Goal: Task Accomplishment & Management: Manage account settings

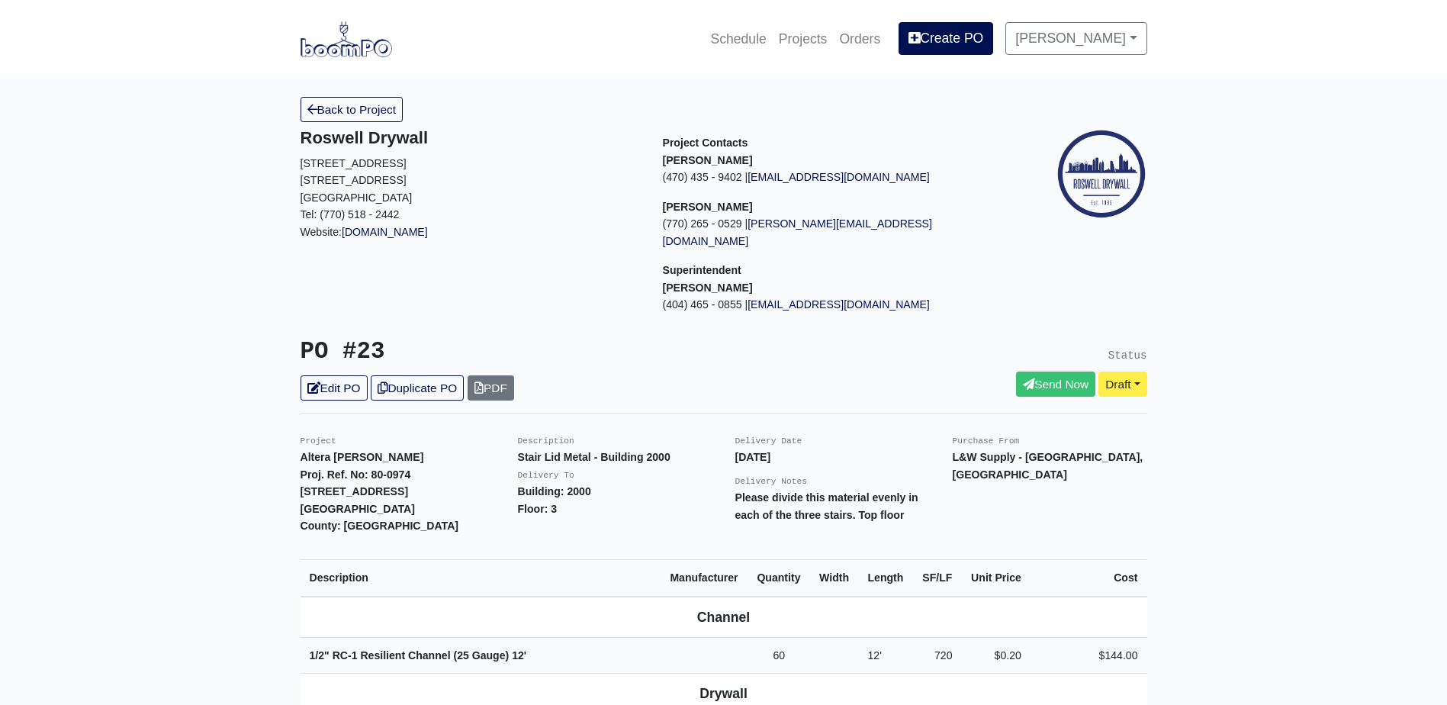
scroll to position [458, 0]
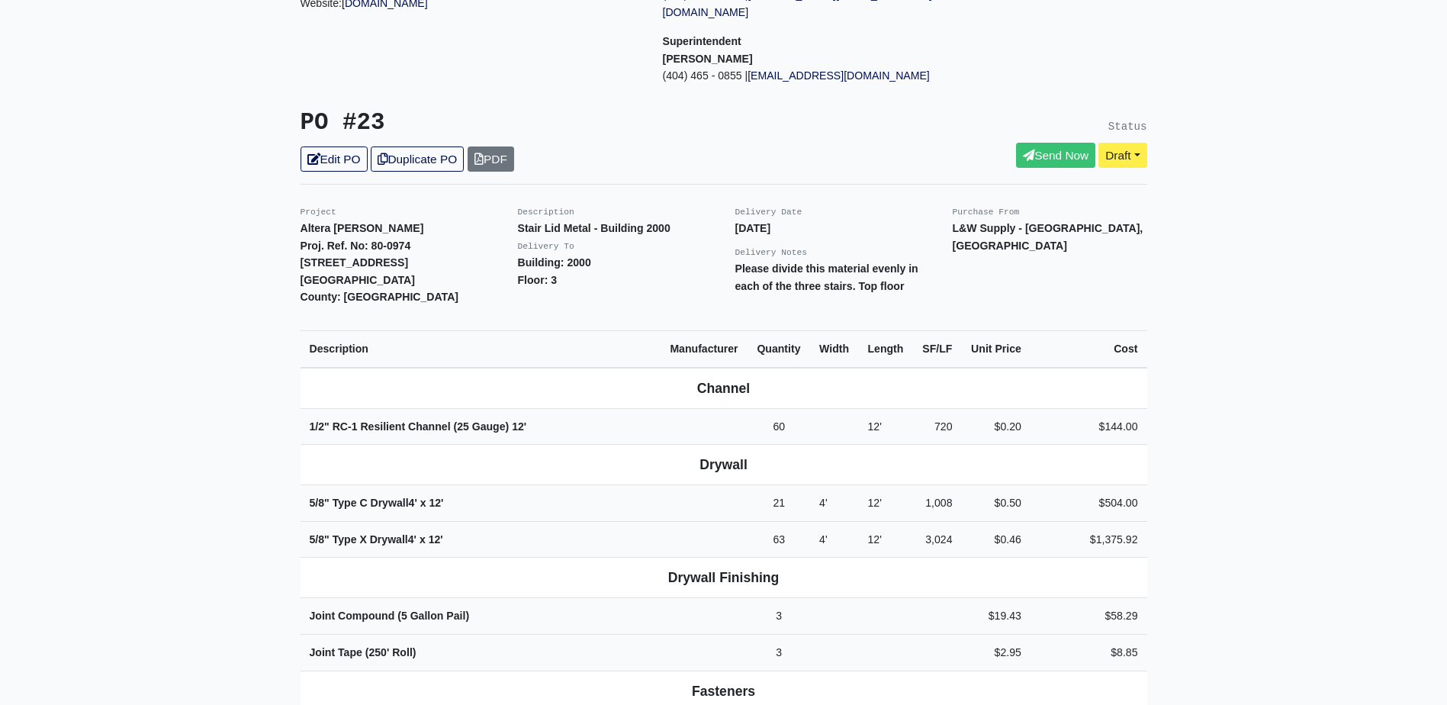
click at [130, 163] on main "Back to Project Roswell Drywall [STREET_ADDRESS] Tel: (770) 518 - 2442 Website:…" at bounding box center [723, 637] width 1447 height 1575
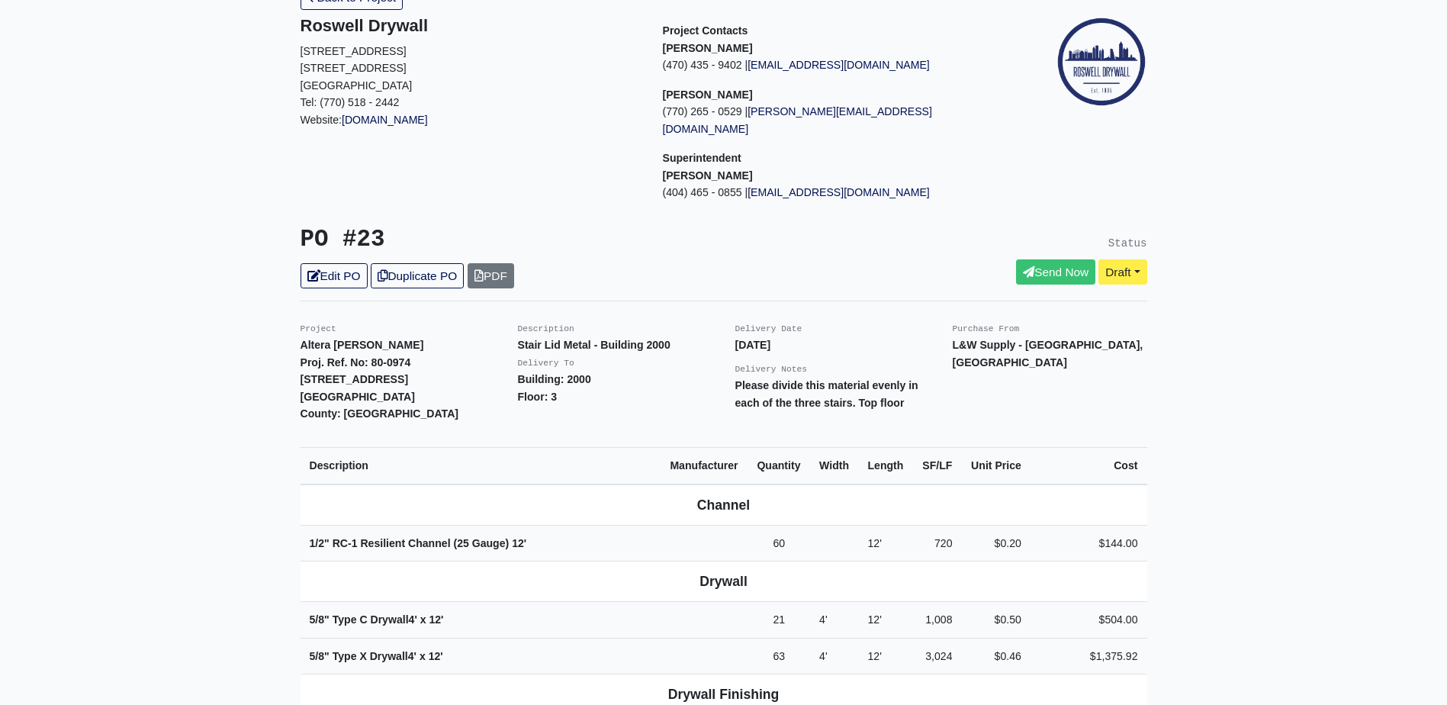
scroll to position [0, 0]
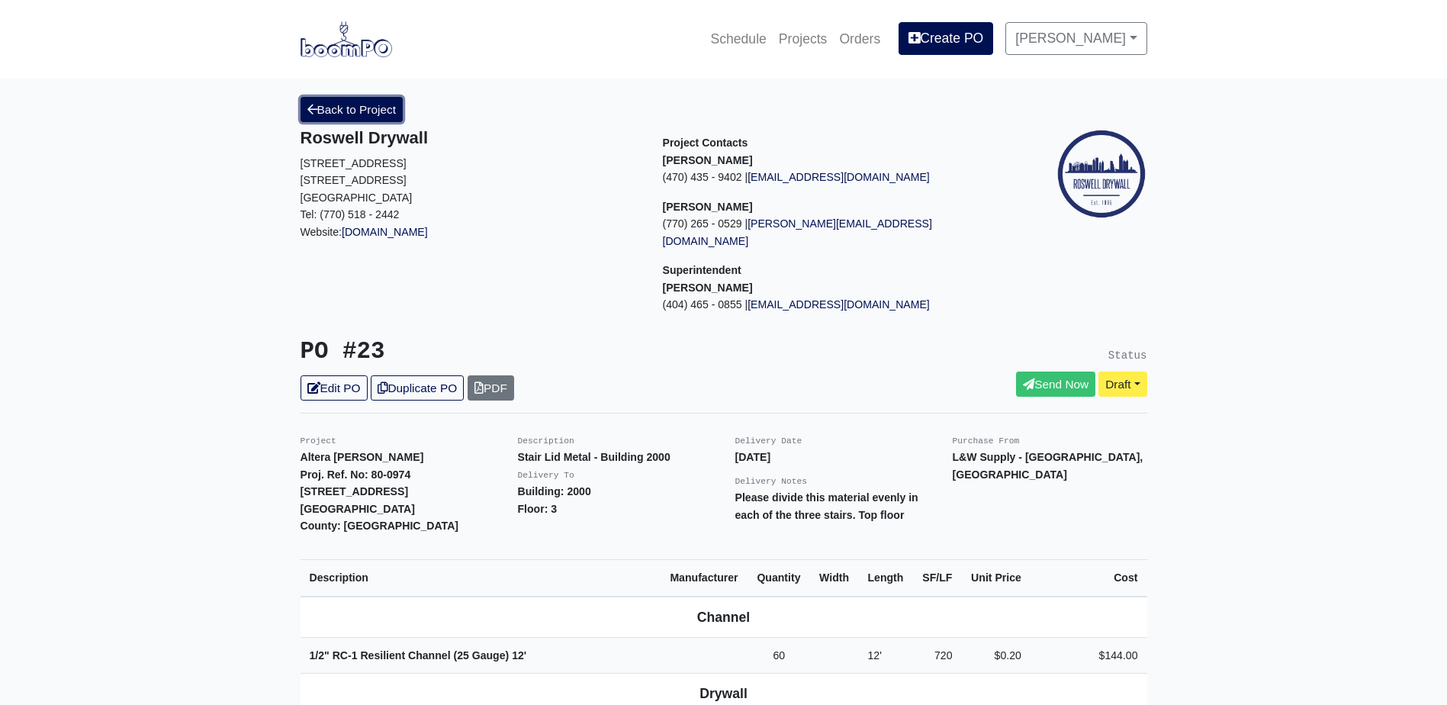
click at [336, 105] on link "Back to Project" at bounding box center [351, 109] width 103 height 25
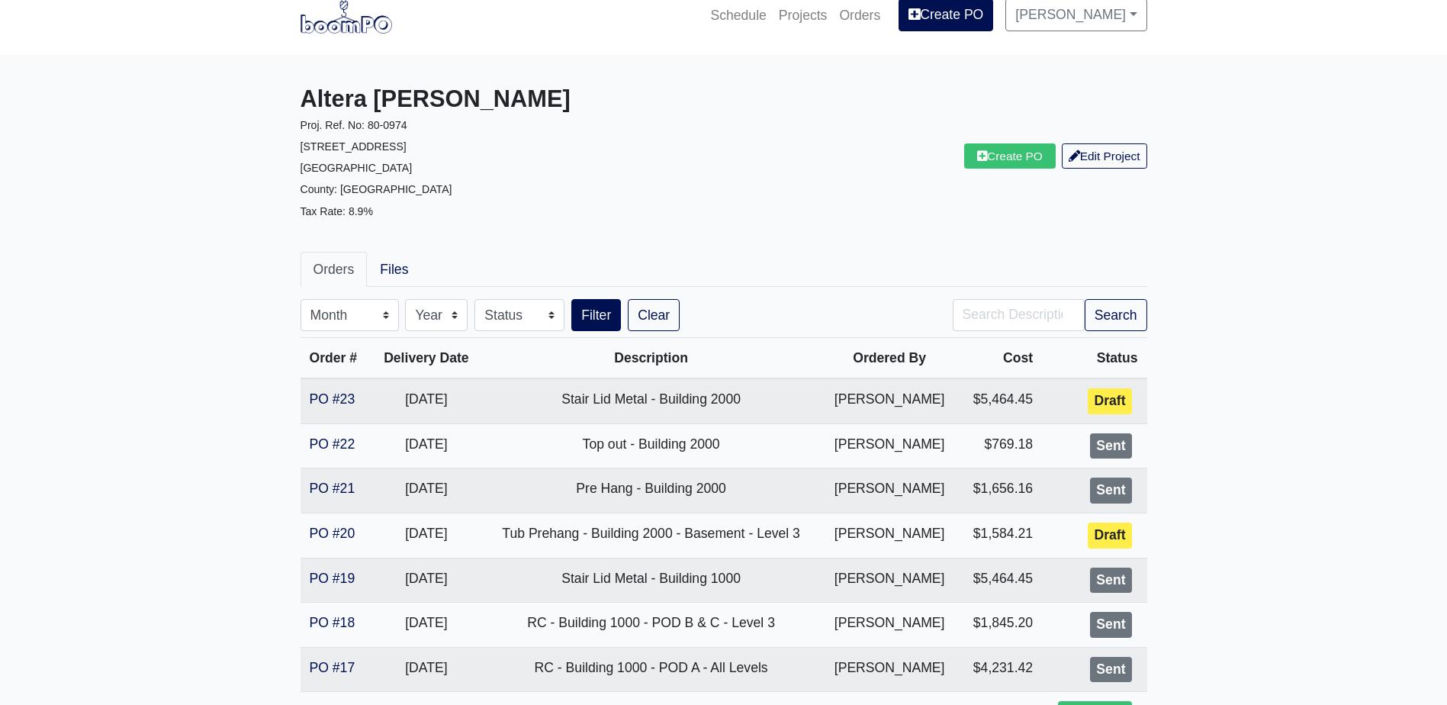
scroll to position [305, 0]
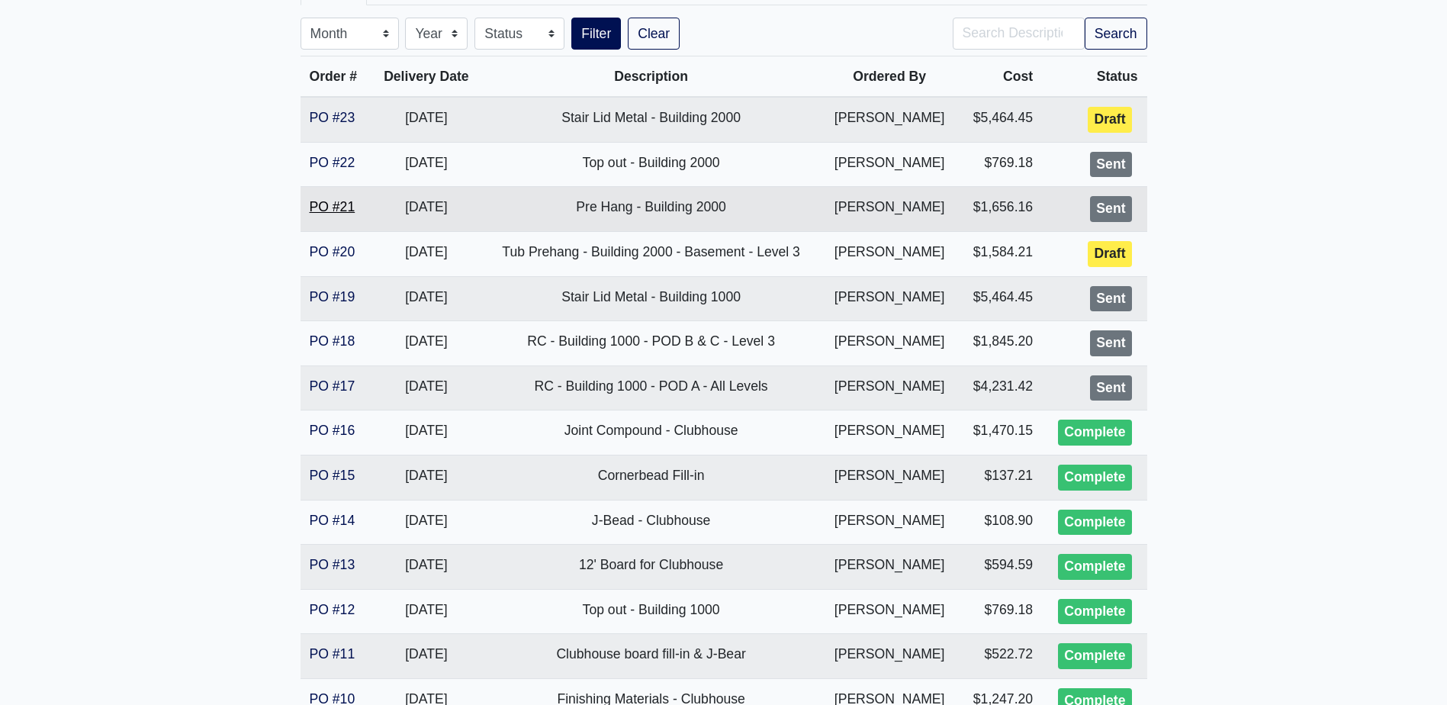
click at [339, 206] on link "PO #21" at bounding box center [333, 206] width 46 height 15
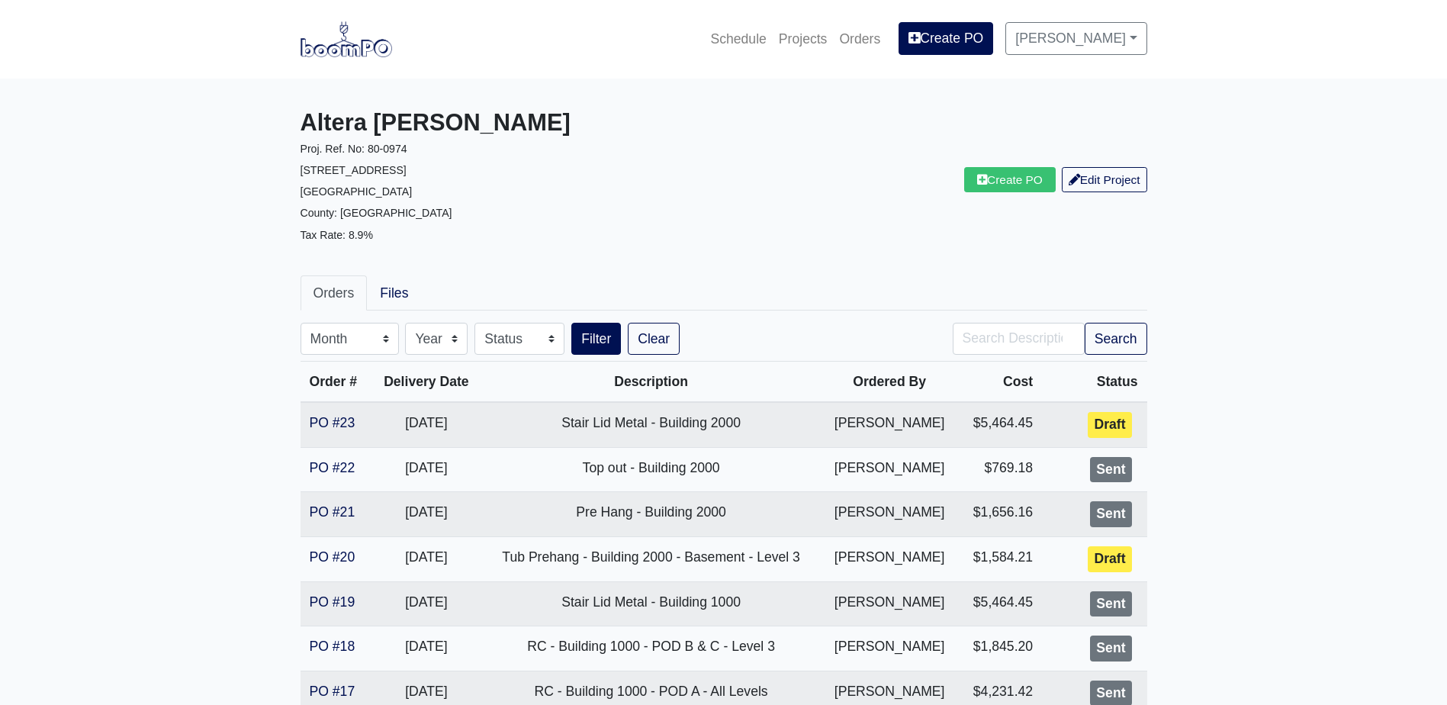
scroll to position [305, 0]
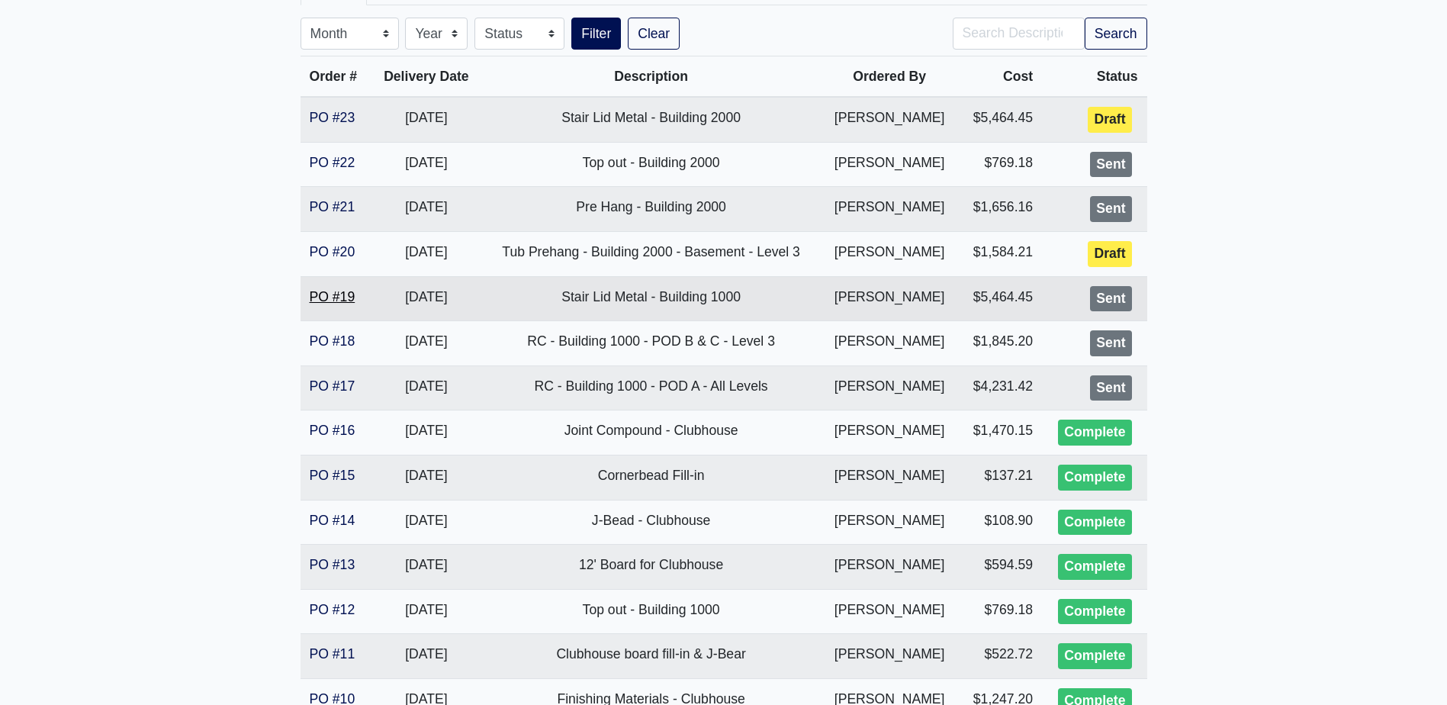
click at [338, 300] on link "PO #19" at bounding box center [333, 296] width 46 height 15
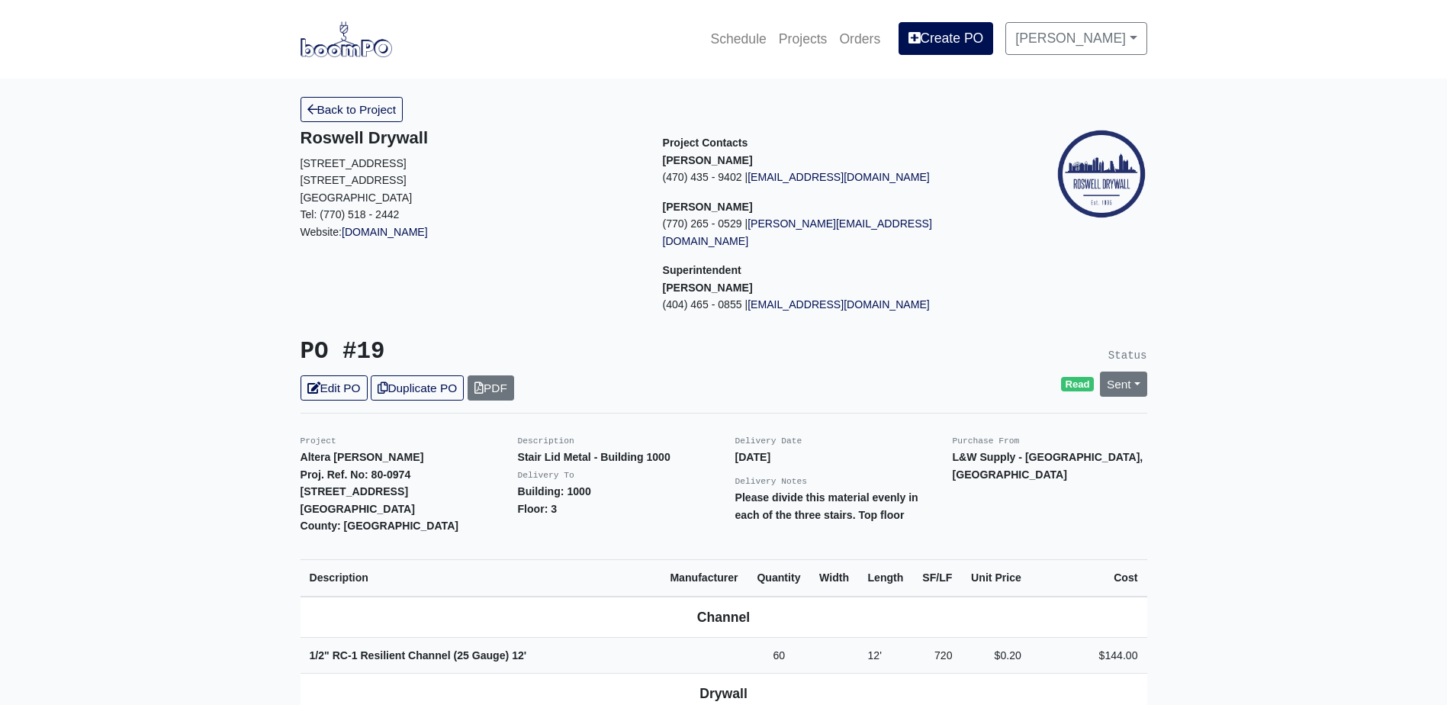
click at [328, 377] on link "Edit PO" at bounding box center [333, 387] width 67 height 25
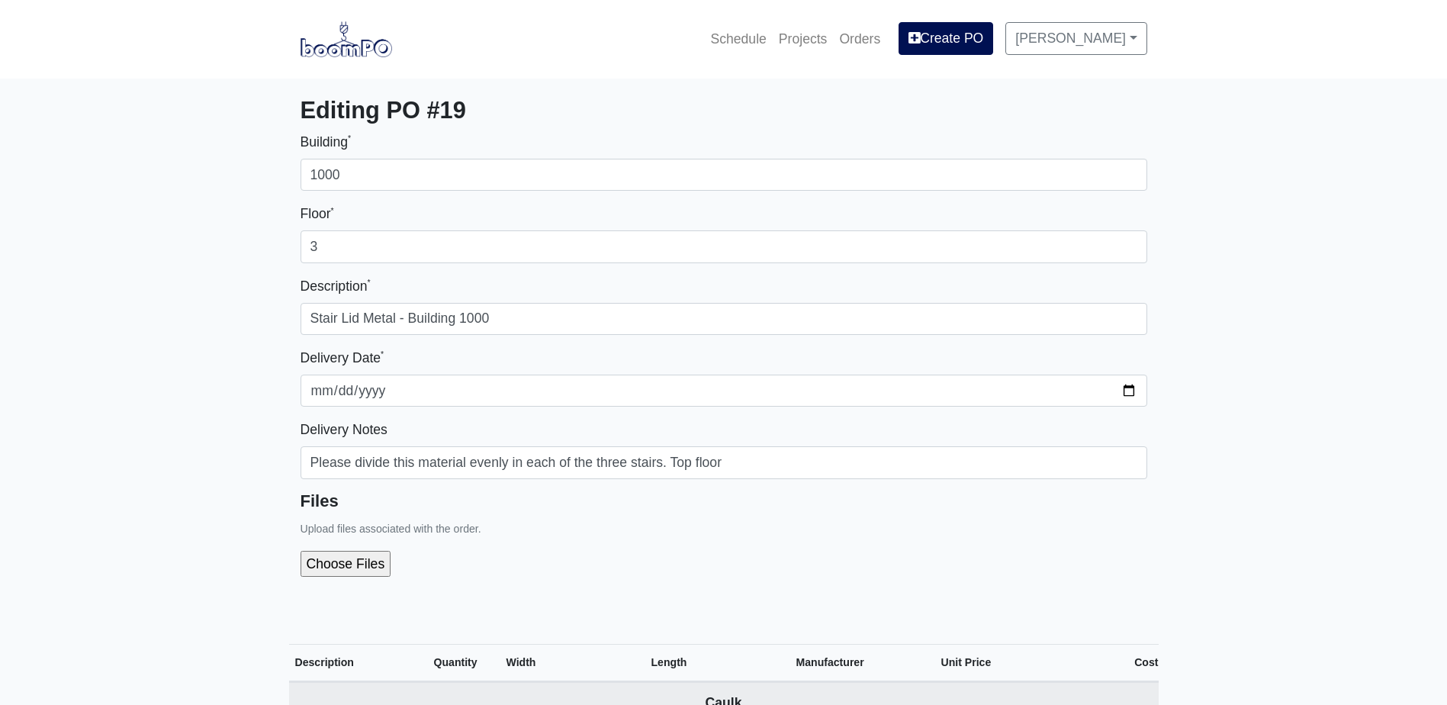
select select
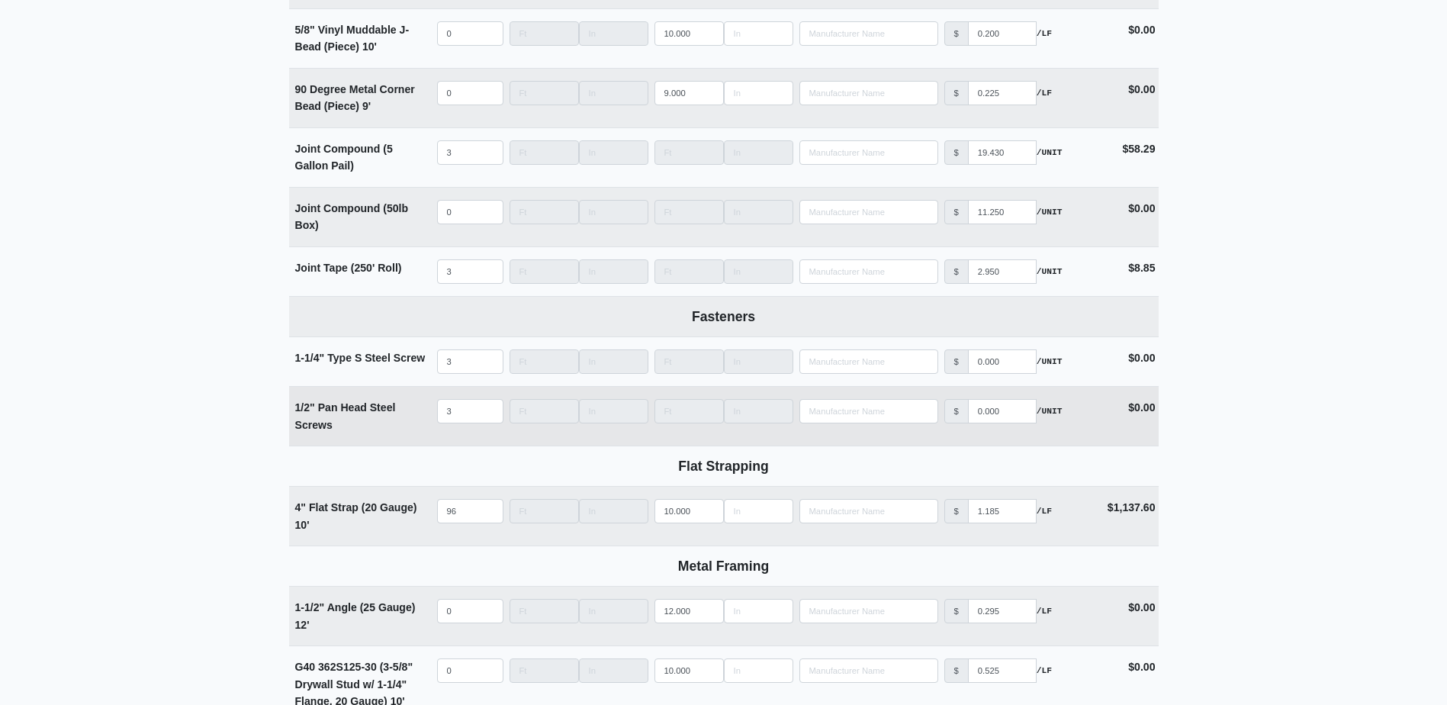
scroll to position [1525, 0]
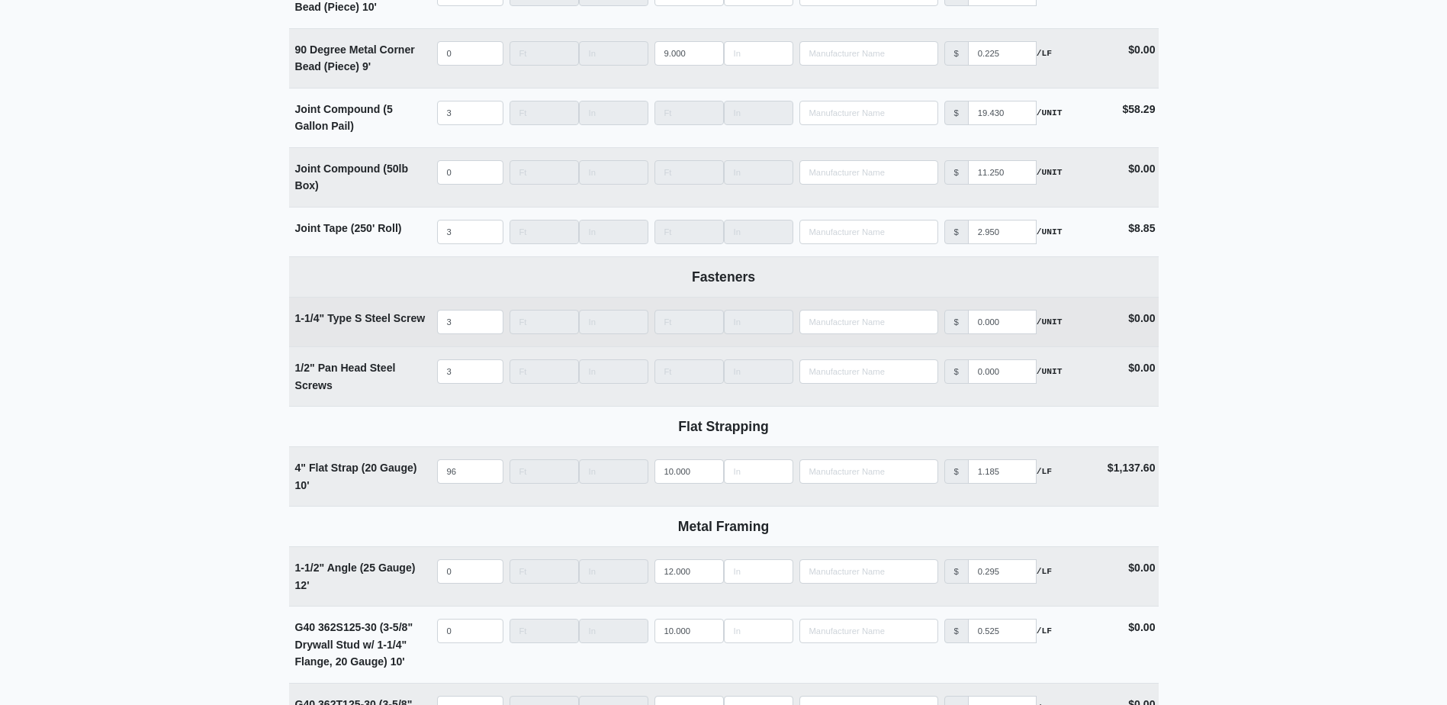
click at [462, 342] on td "Qty 3" at bounding box center [470, 321] width 72 height 49
click at [469, 334] on input "3" at bounding box center [470, 322] width 66 height 24
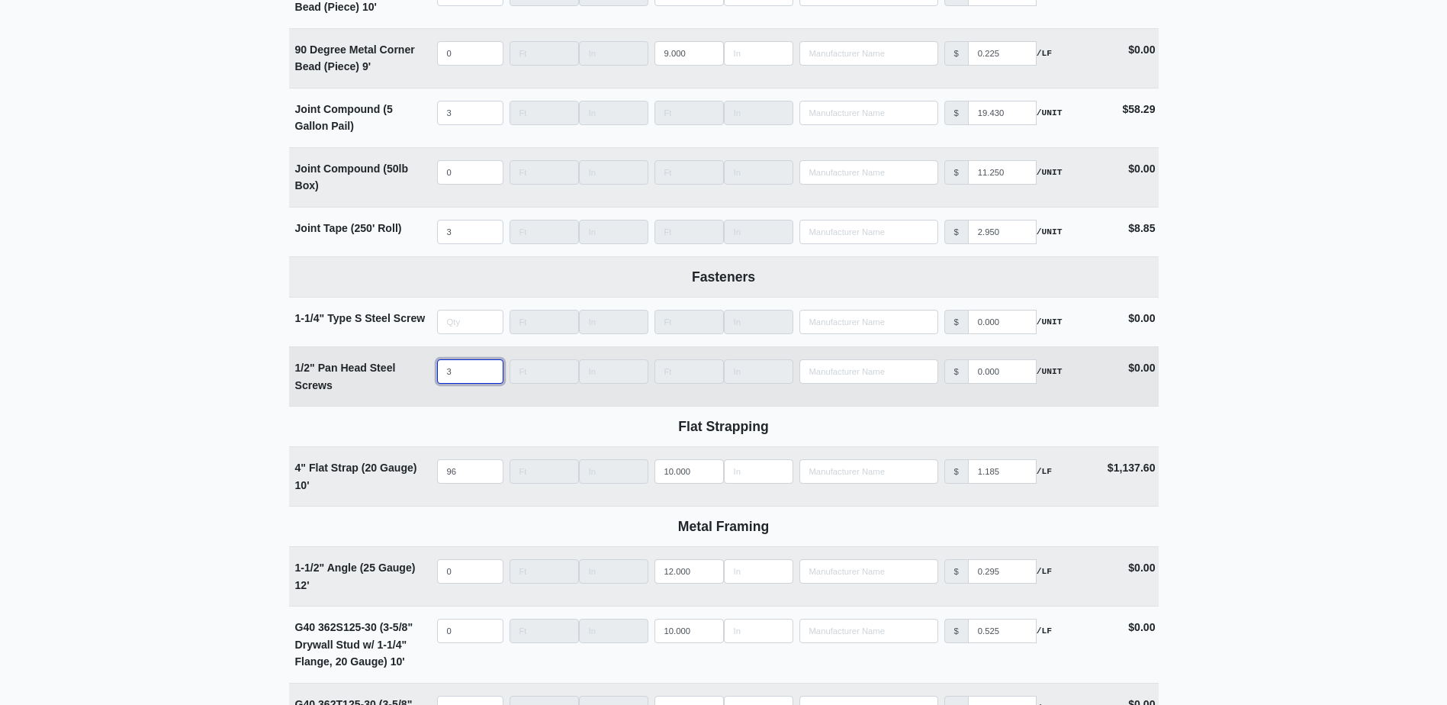
type input "0"
click at [454, 365] on input "3" at bounding box center [470, 371] width 66 height 24
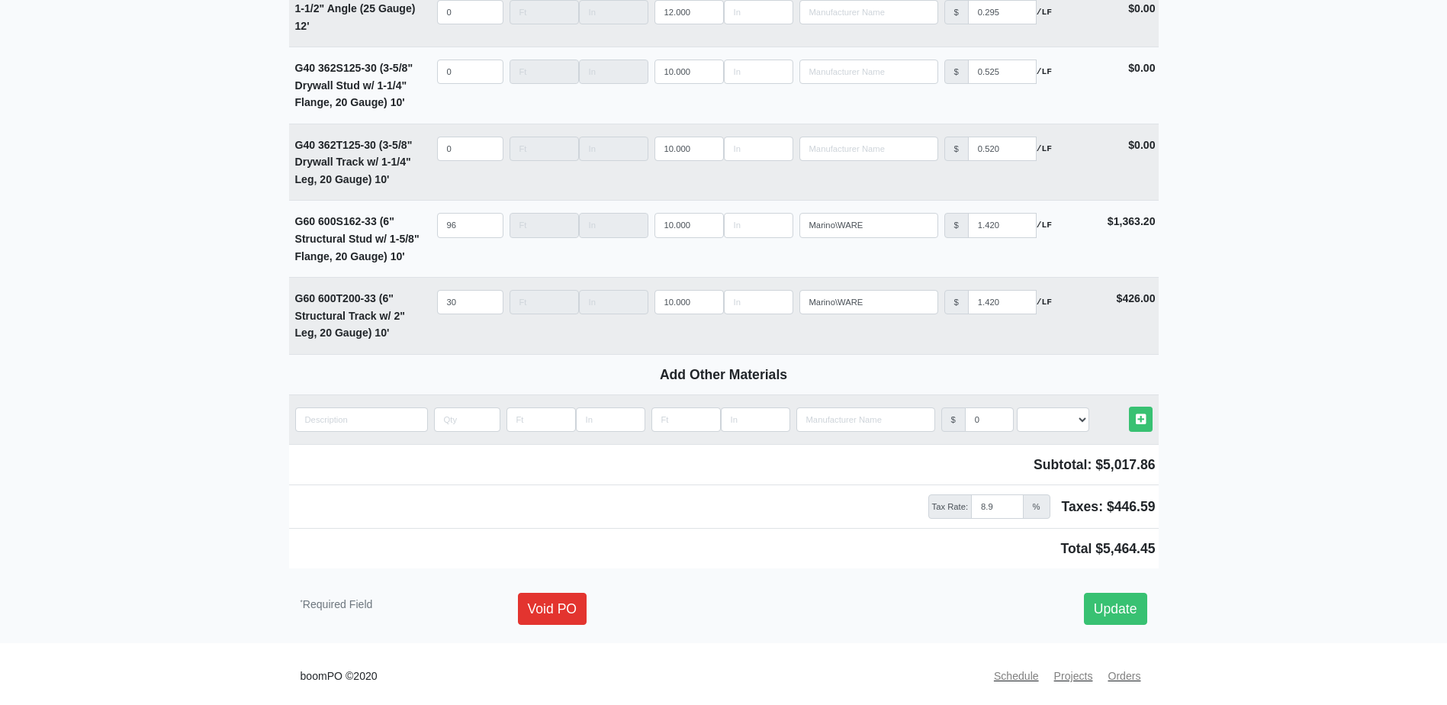
scroll to position [2096, 0]
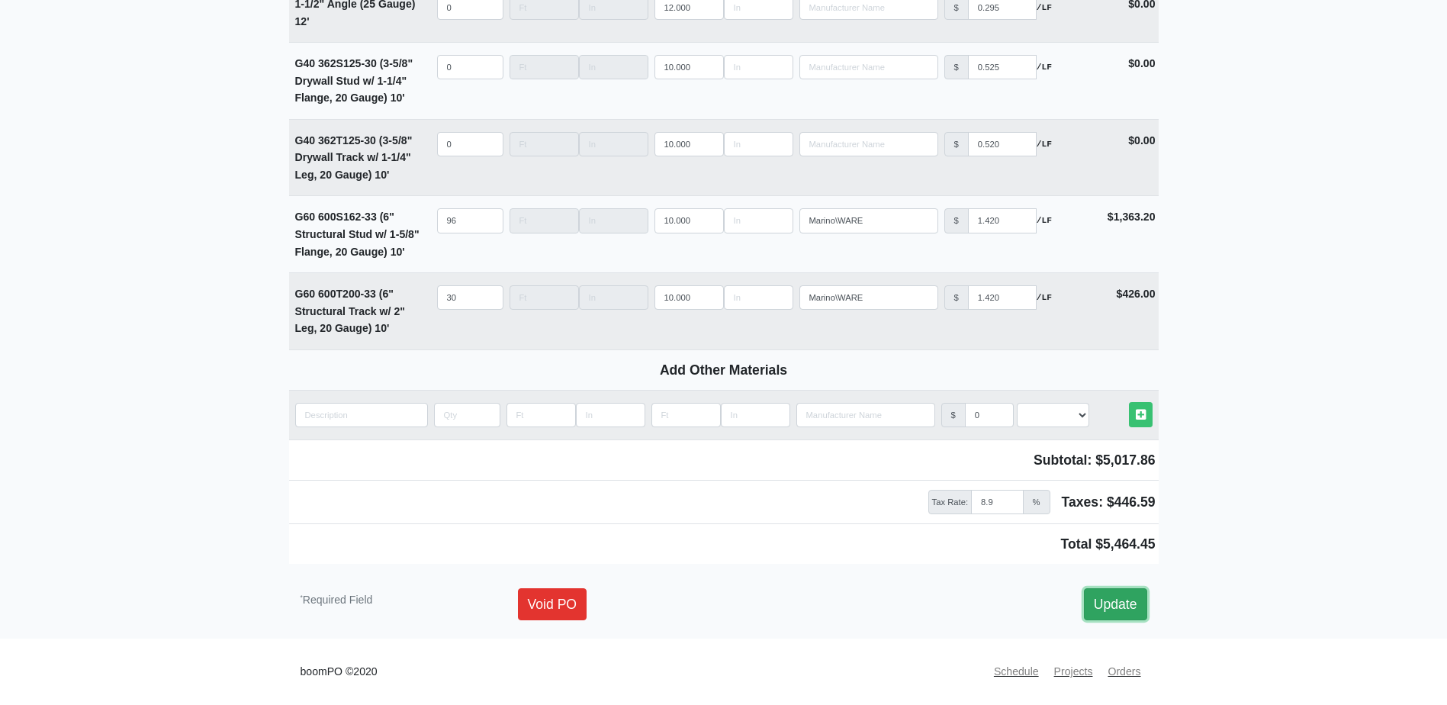
type input "0"
click at [1128, 595] on link "Update" at bounding box center [1115, 604] width 63 height 32
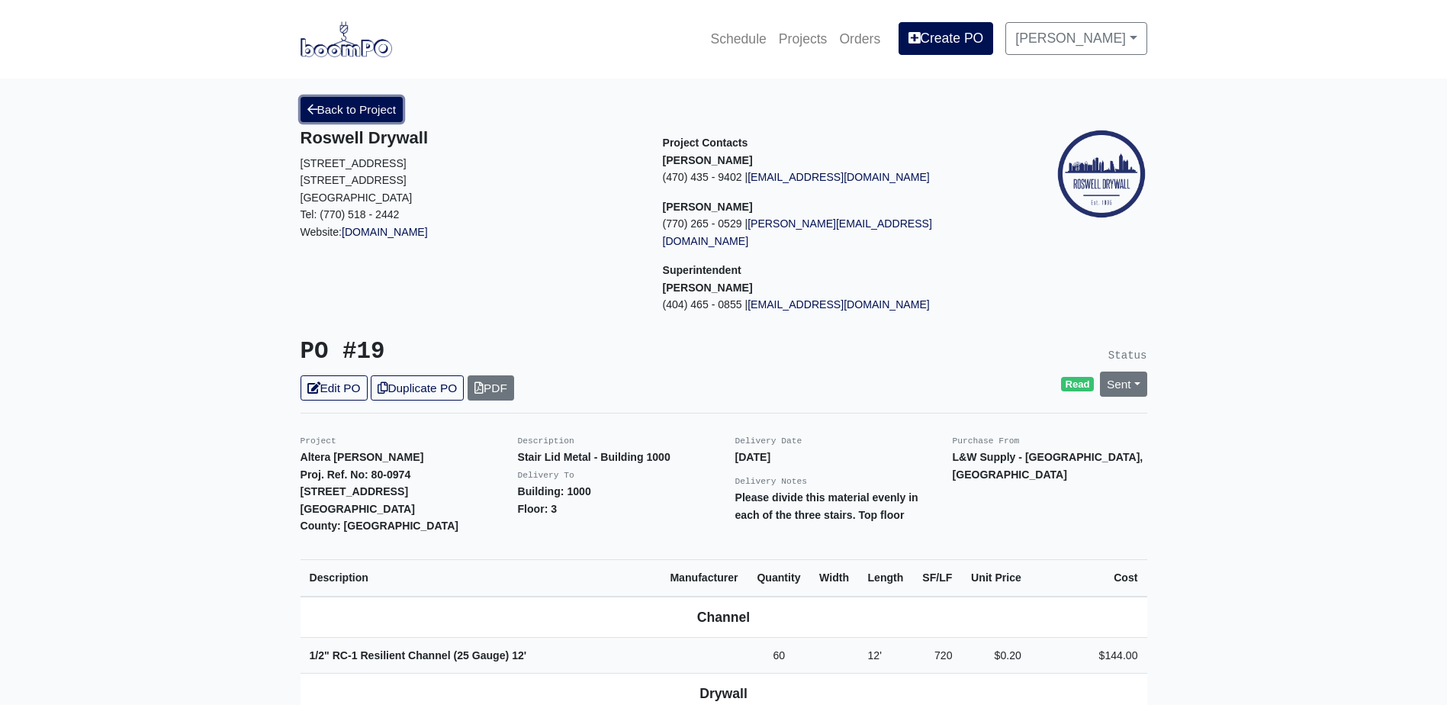
click at [356, 110] on link "Back to Project" at bounding box center [351, 109] width 103 height 25
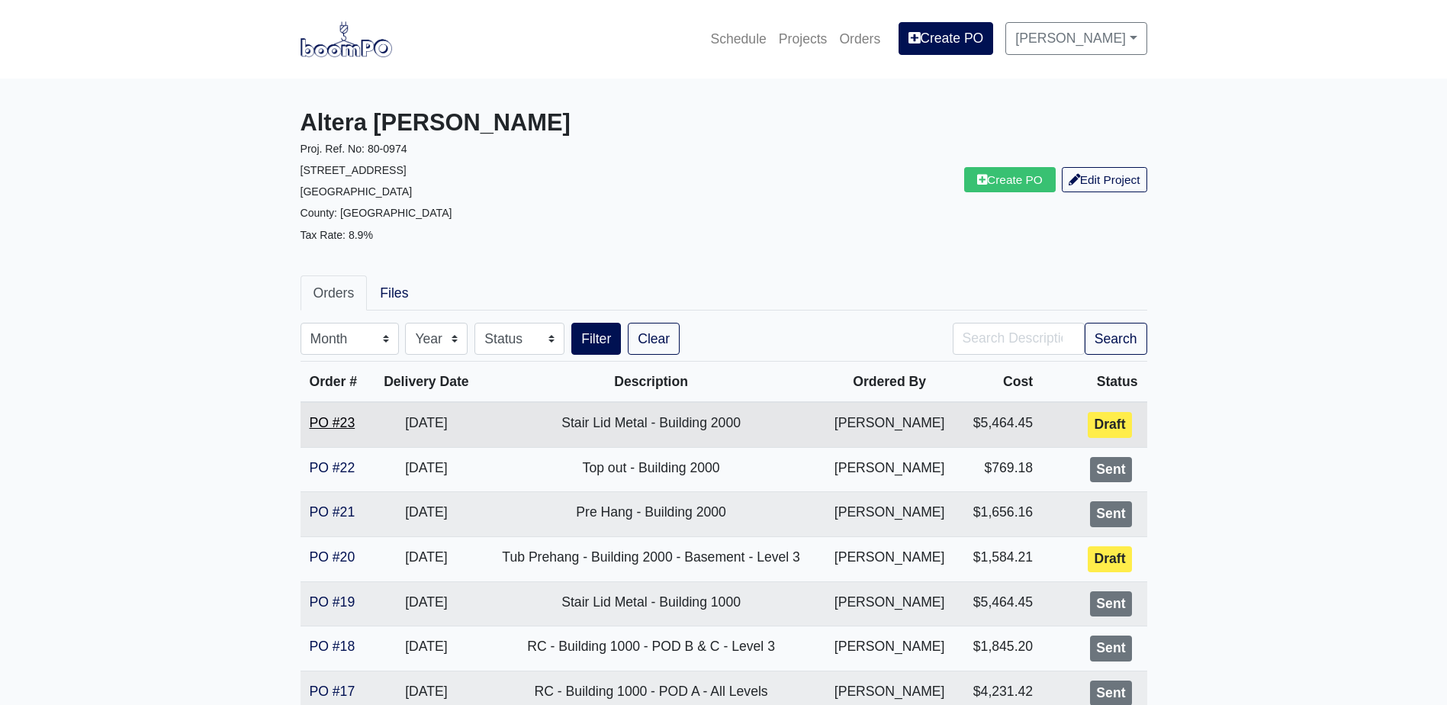
click at [325, 419] on link "PO #23" at bounding box center [333, 422] width 46 height 15
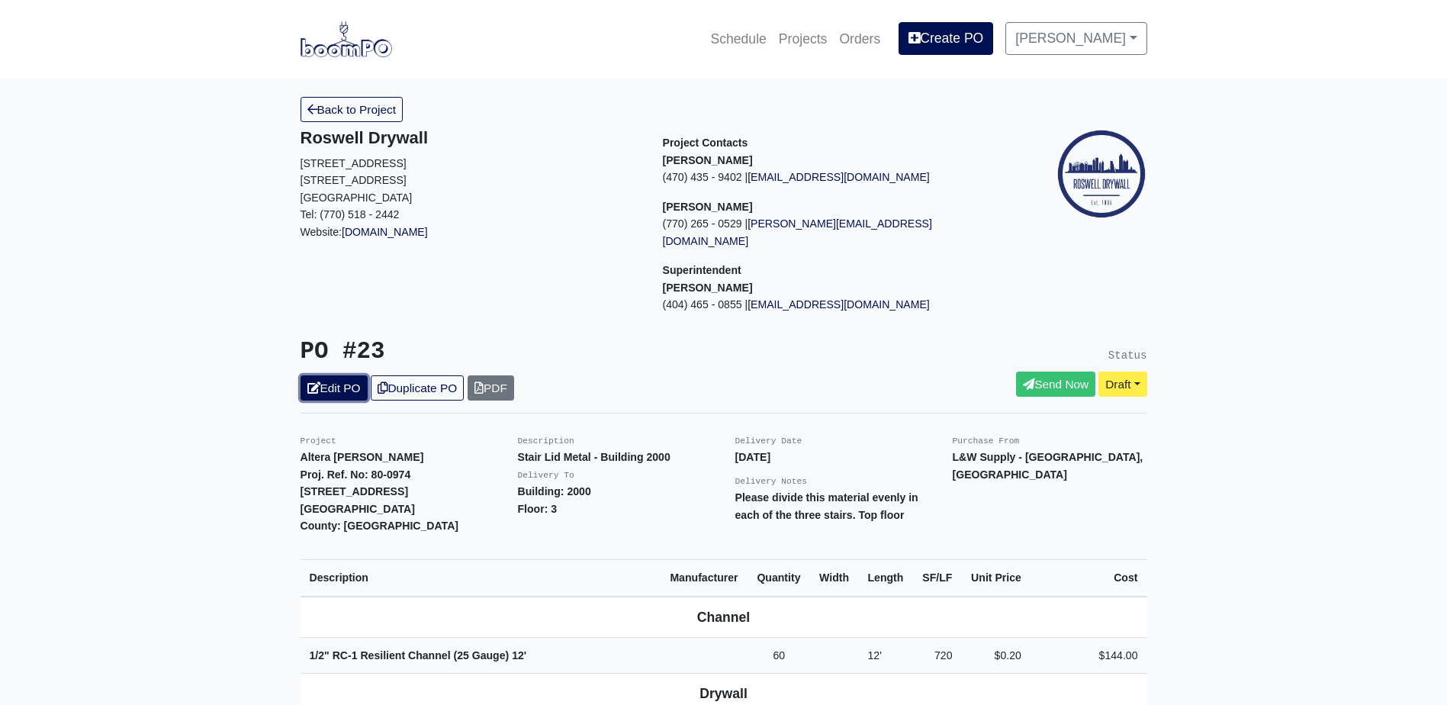
click at [320, 382] on icon at bounding box center [313, 387] width 13 height 11
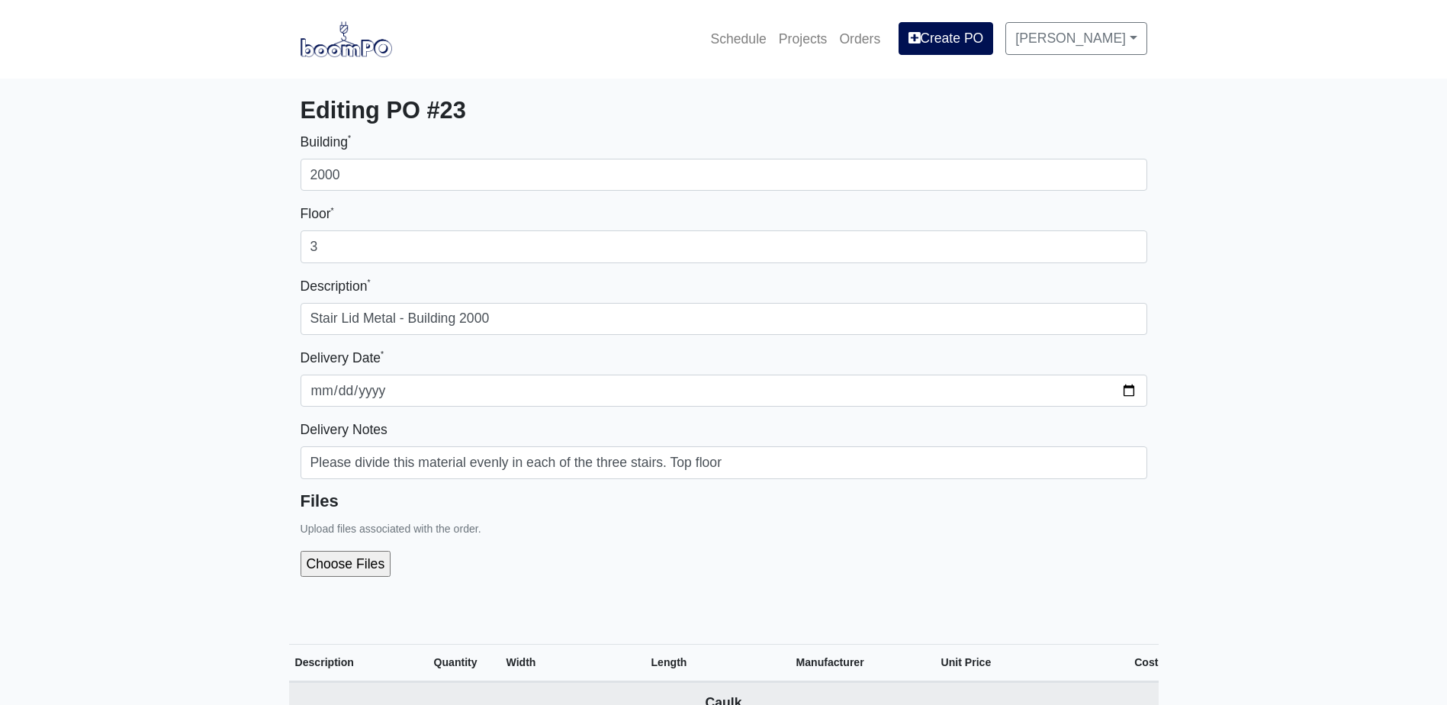
select select
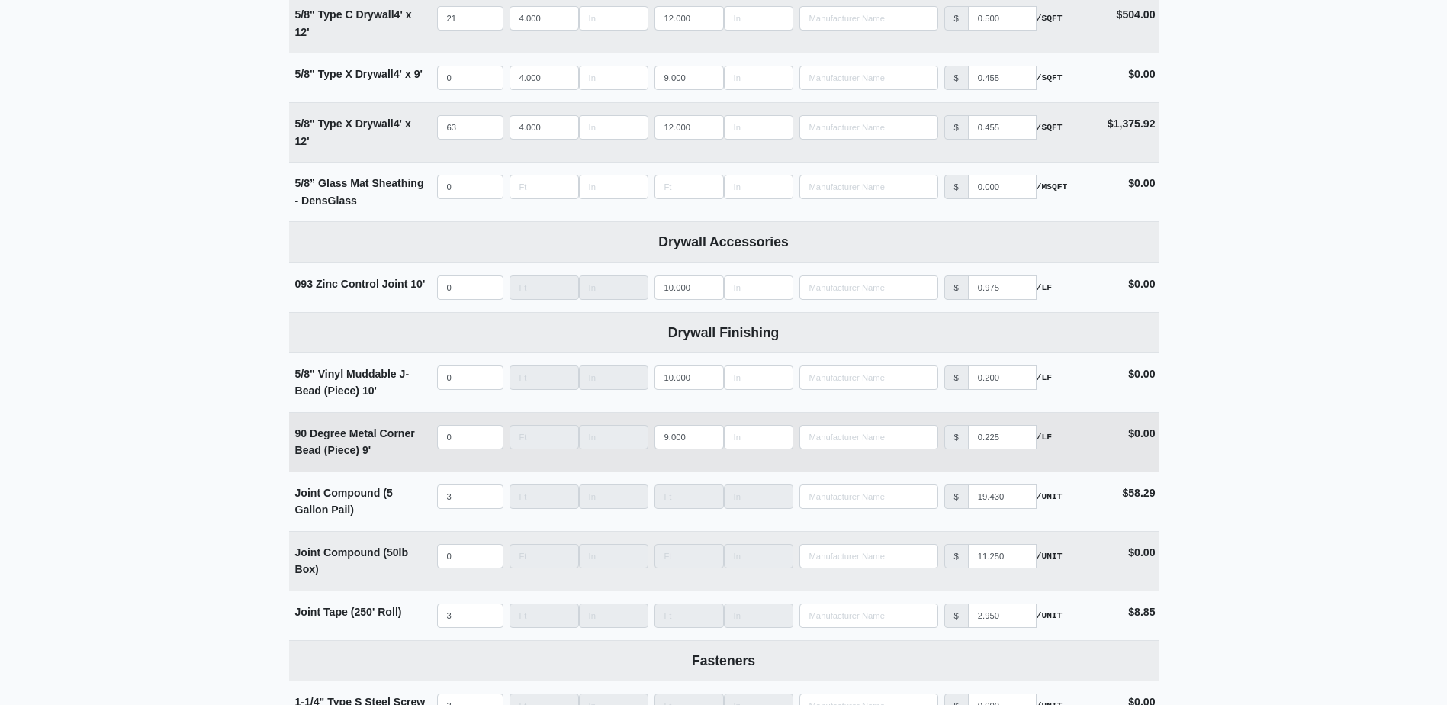
scroll to position [1144, 0]
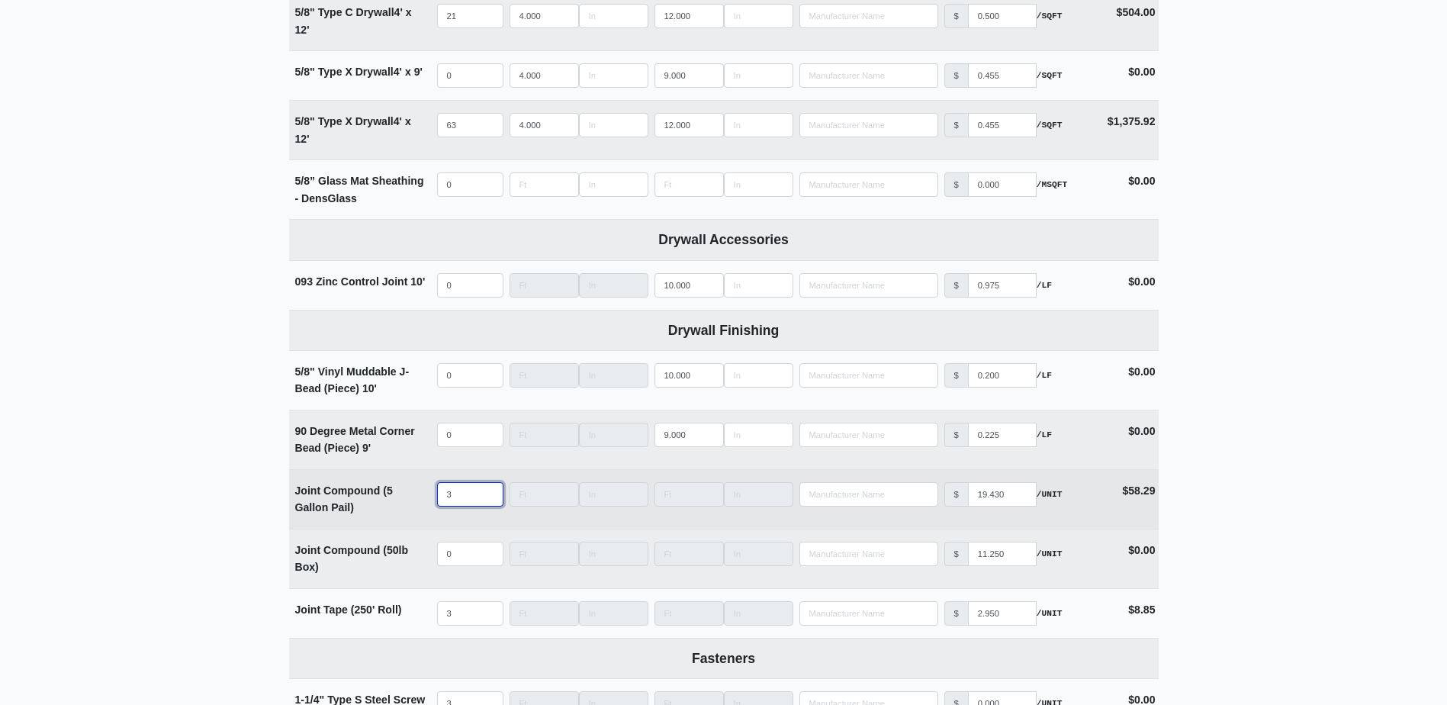
click at [467, 489] on input "3" at bounding box center [470, 494] width 66 height 24
select select
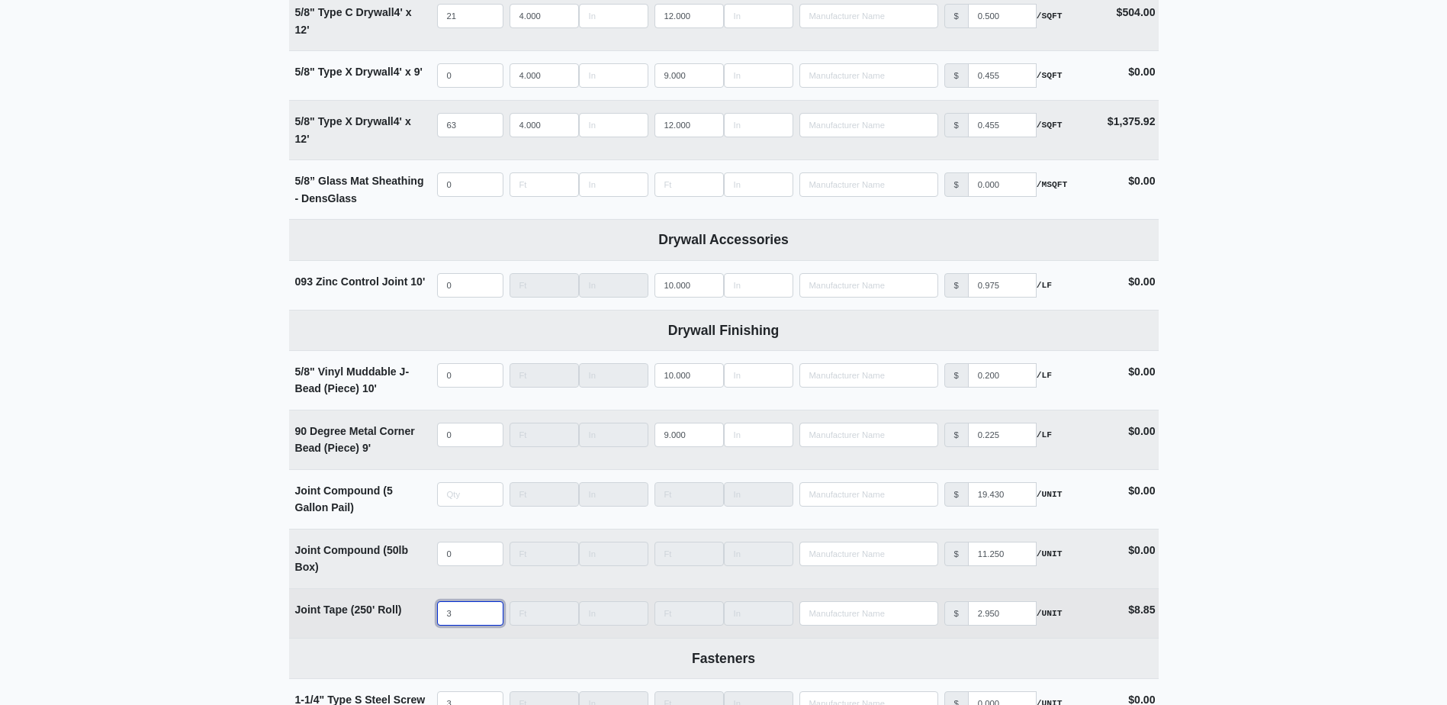
type input "0"
click at [461, 624] on input "3" at bounding box center [470, 613] width 66 height 24
select select
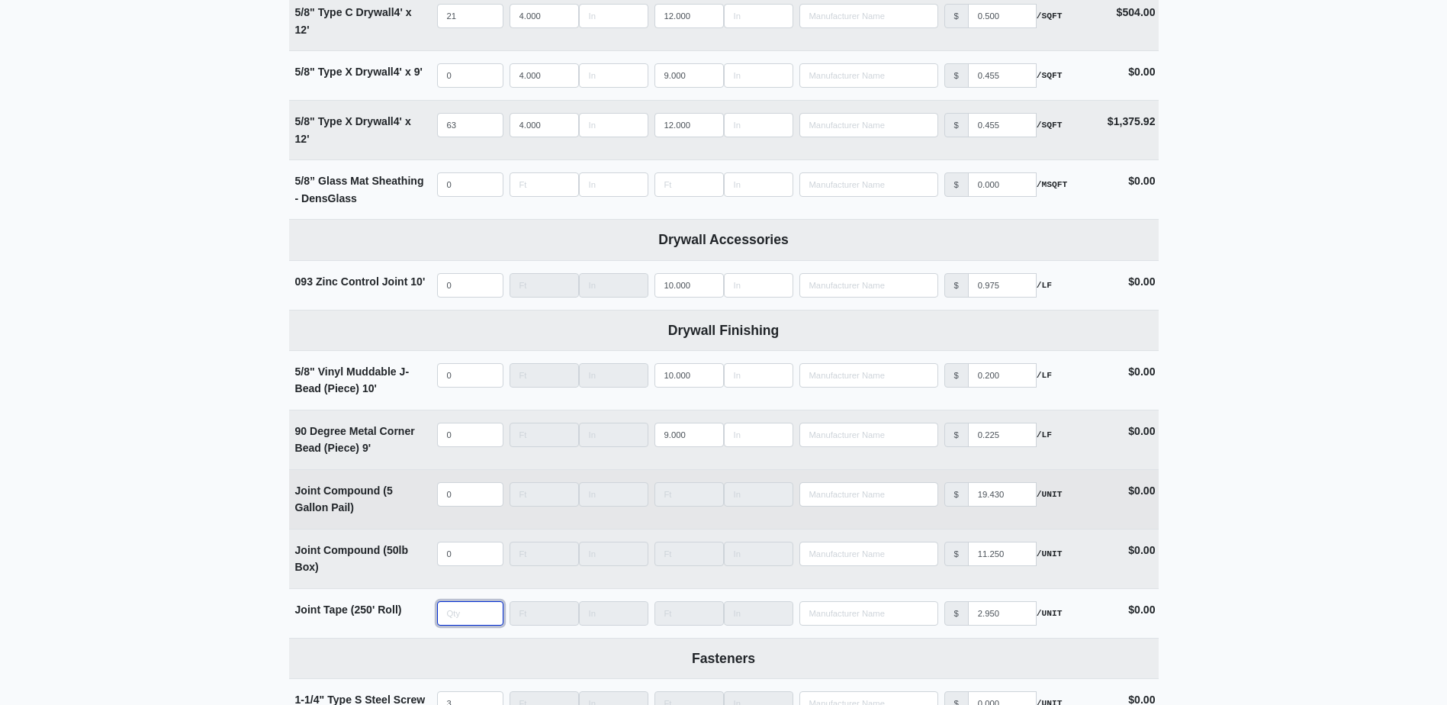
type input "3"
select select
click at [460, 500] on input "quantity" at bounding box center [470, 494] width 66 height 24
type input "2"
select select
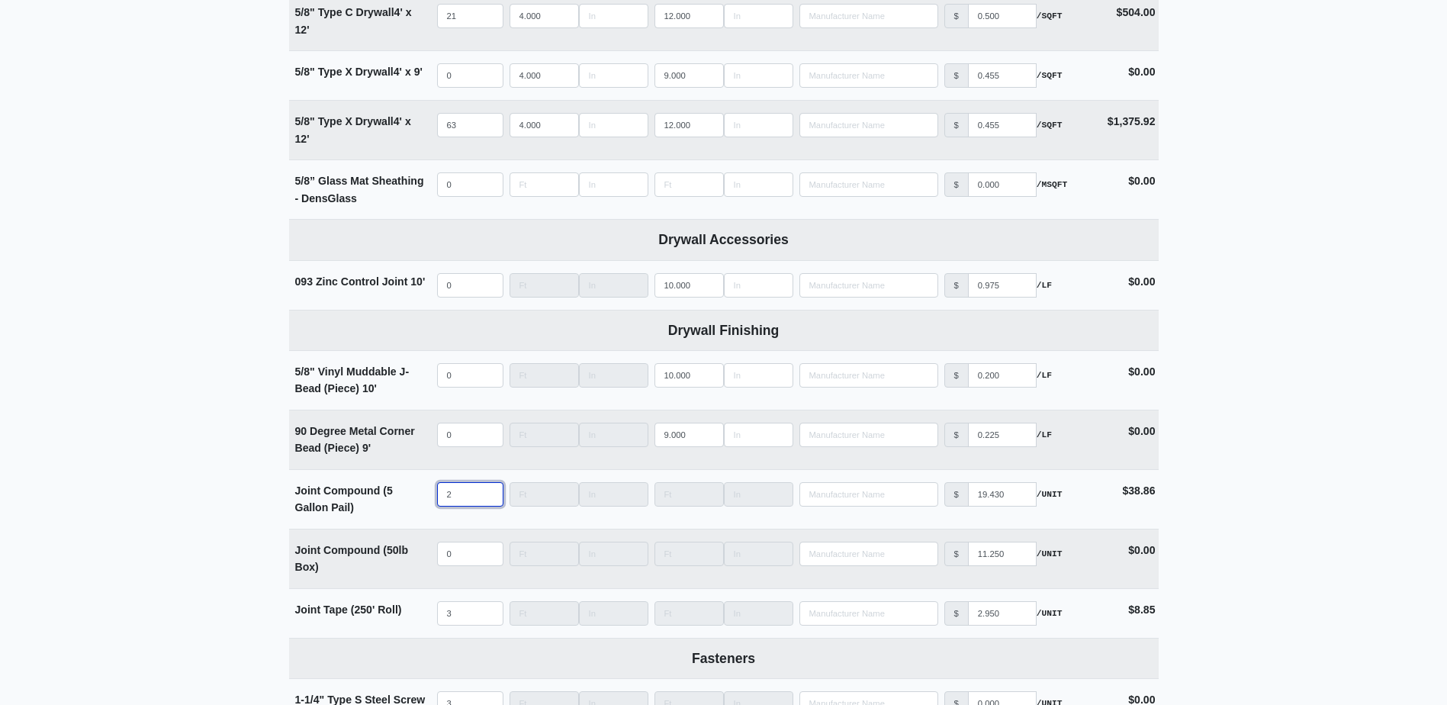
scroll to position [1601, 0]
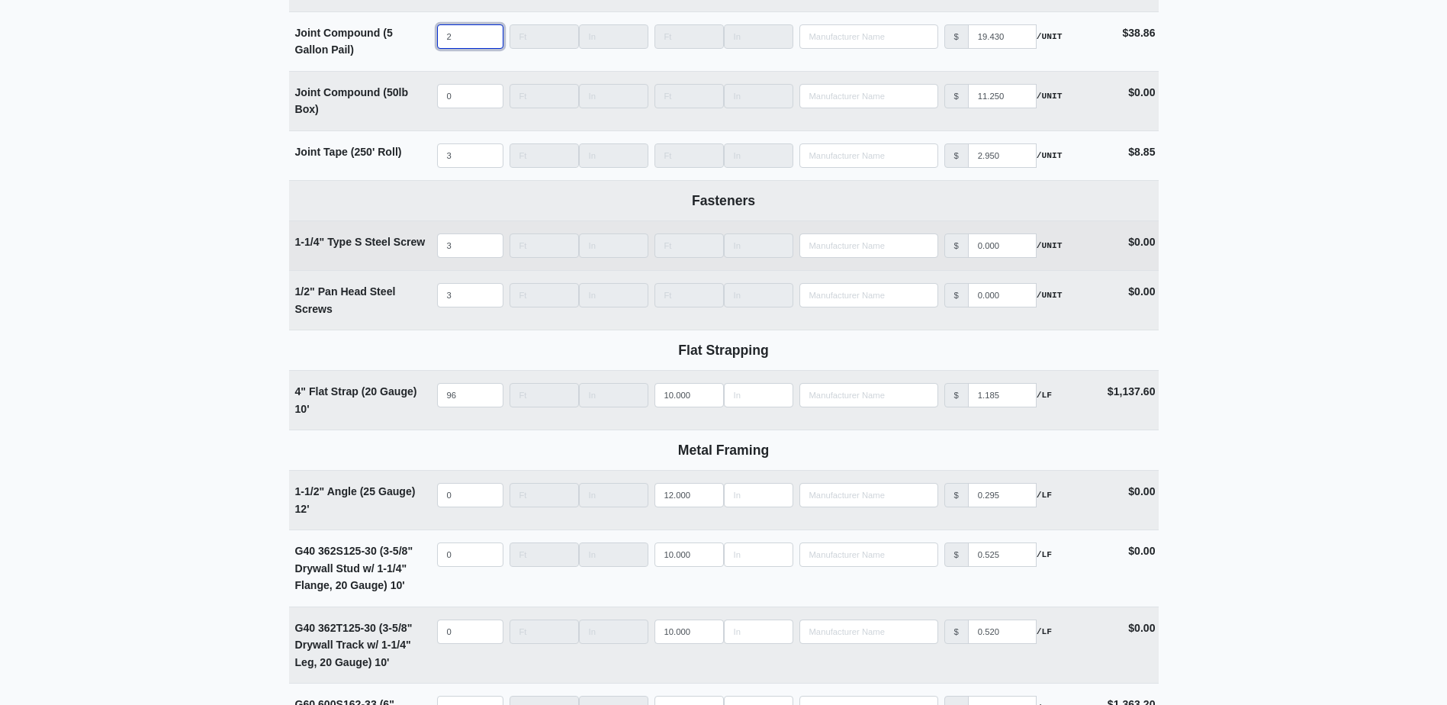
type input "2"
click at [466, 253] on input "3" at bounding box center [470, 245] width 66 height 24
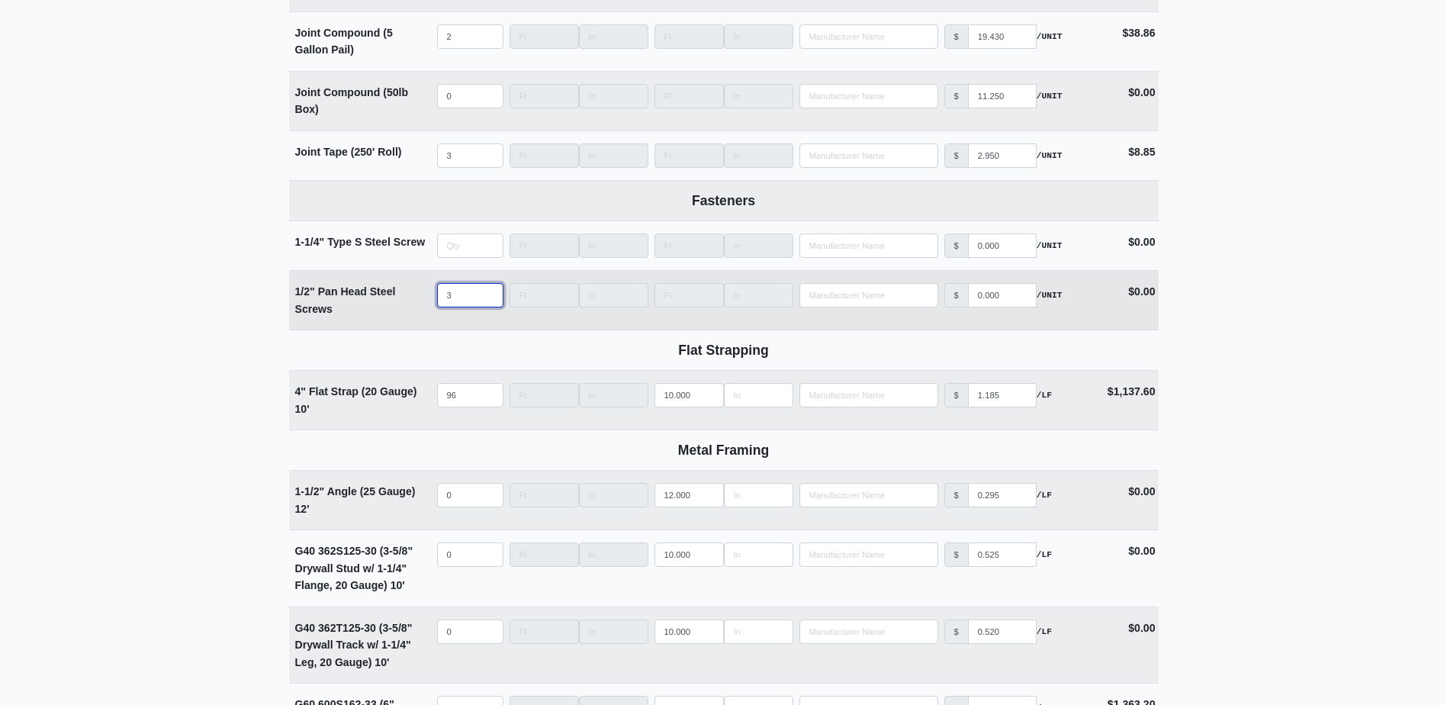
type input "0"
click at [457, 295] on input "3" at bounding box center [470, 295] width 66 height 24
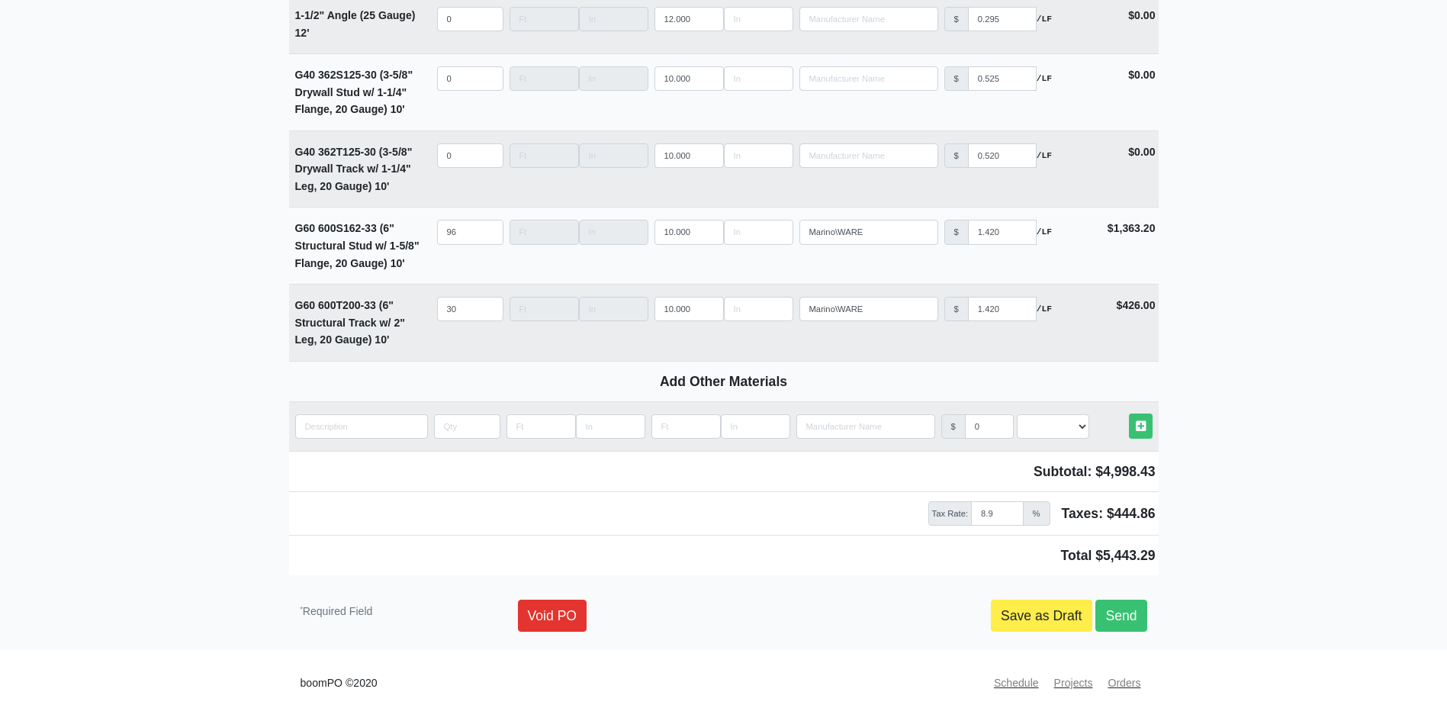
scroll to position [2096, 0]
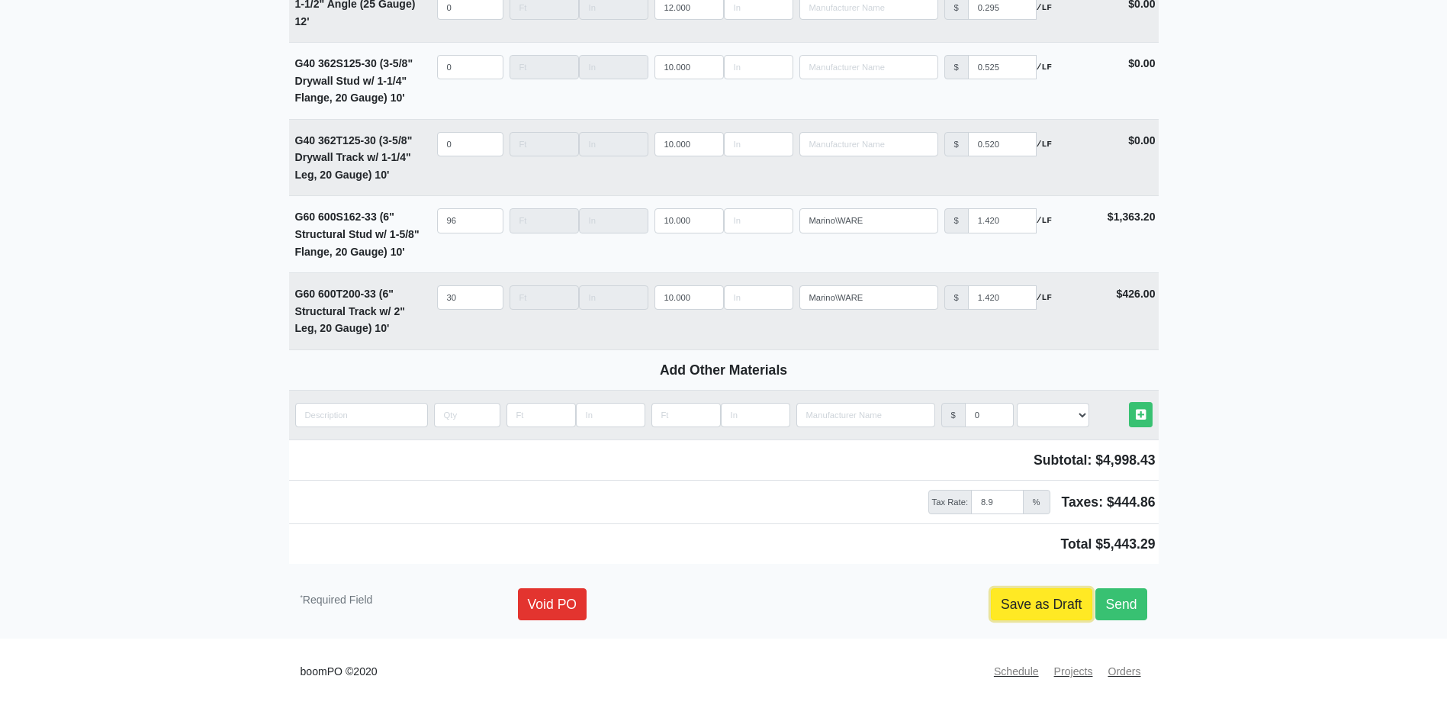
type input "0"
click at [1015, 591] on link "Save as Draft" at bounding box center [1041, 604] width 101 height 32
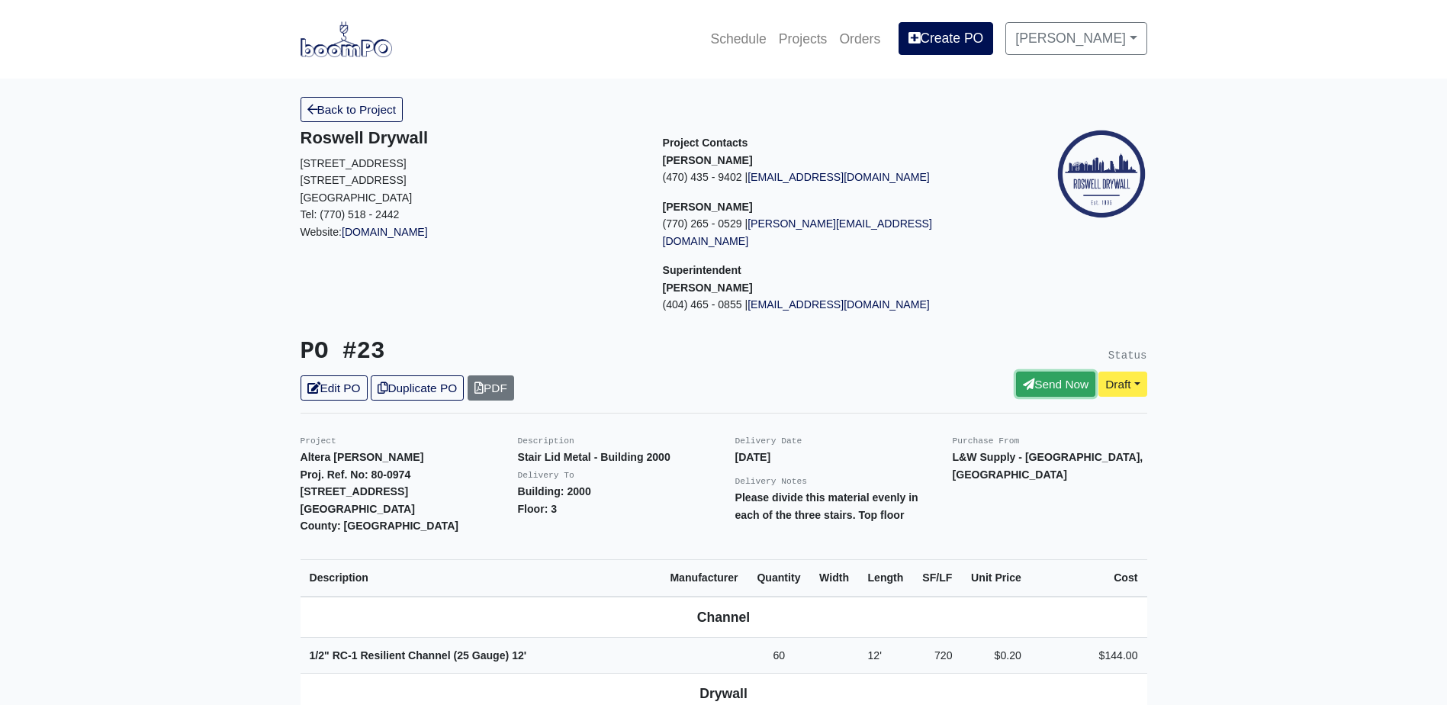
click at [1055, 371] on link "Send Now" at bounding box center [1055, 383] width 79 height 25
click at [376, 114] on link "Back to Project" at bounding box center [351, 109] width 103 height 25
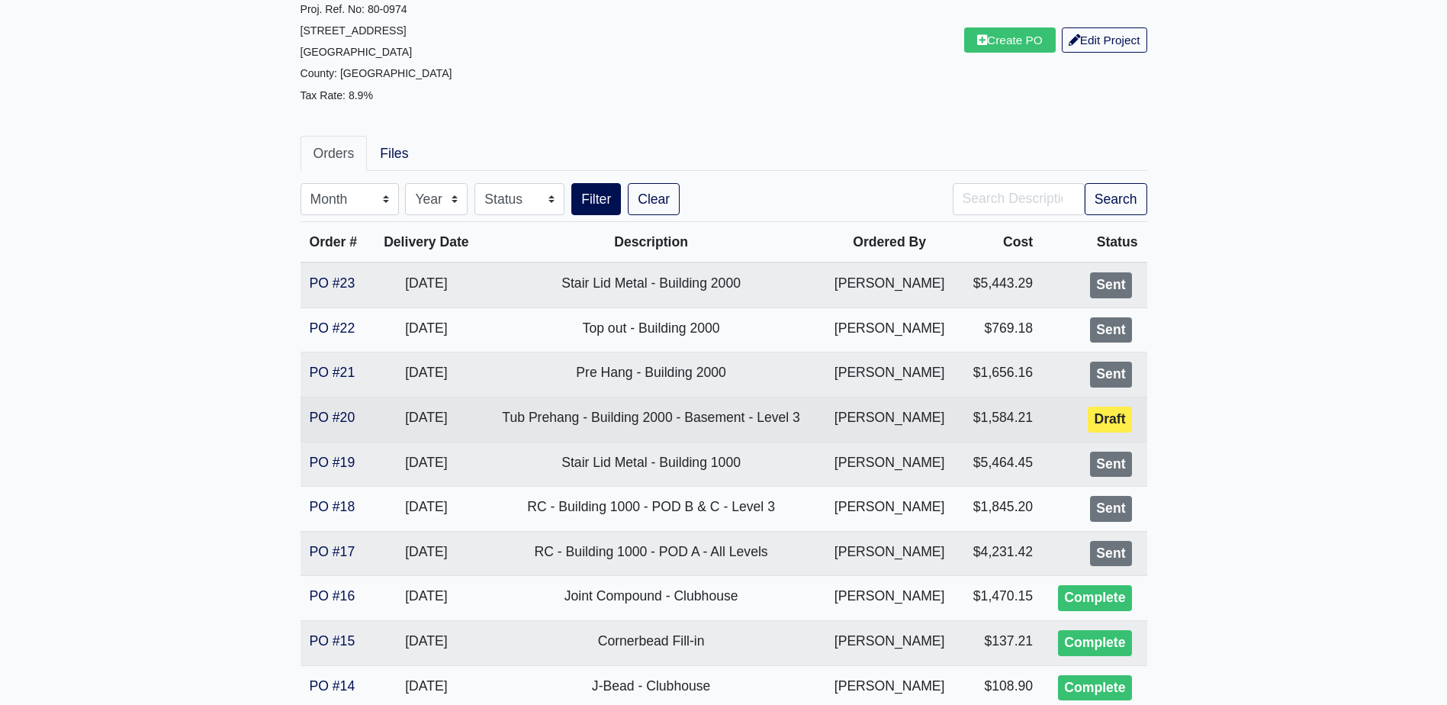
scroll to position [153, 0]
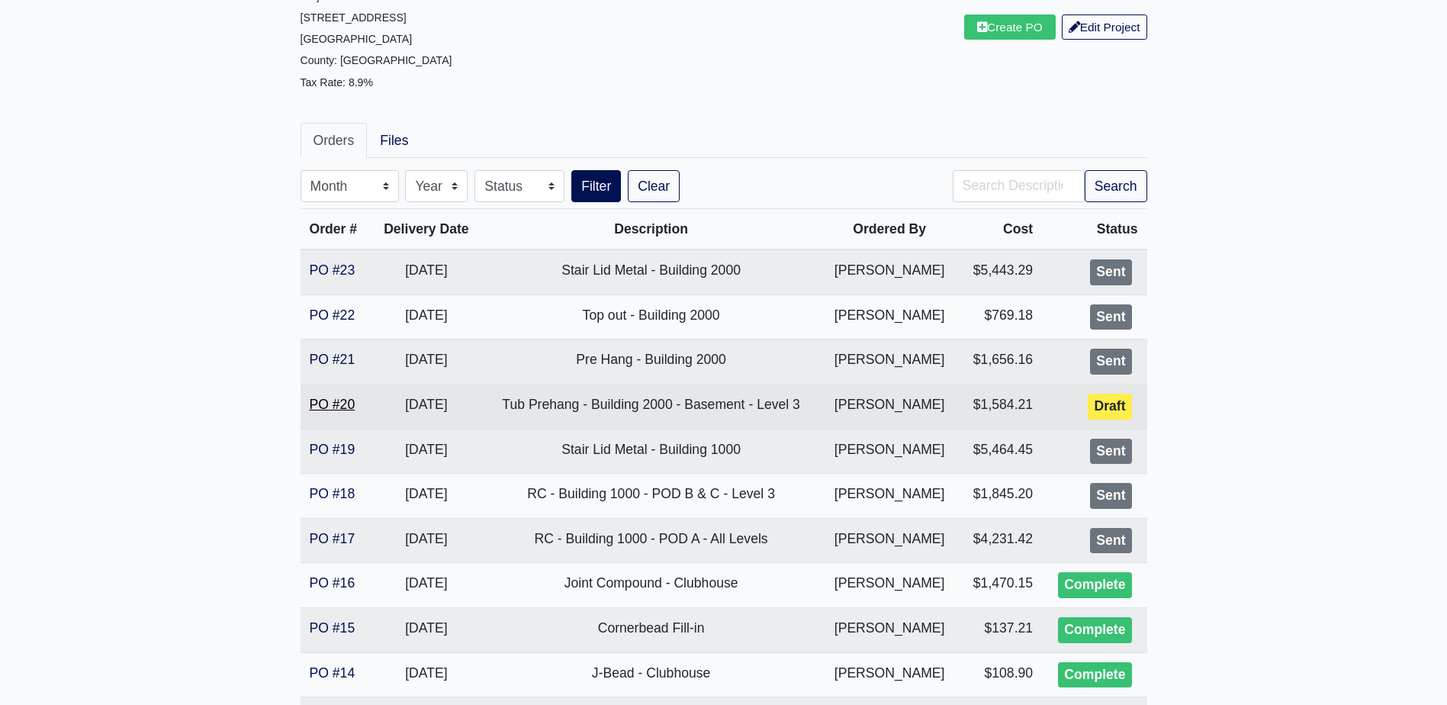
click at [333, 397] on link "PO #20" at bounding box center [333, 404] width 46 height 15
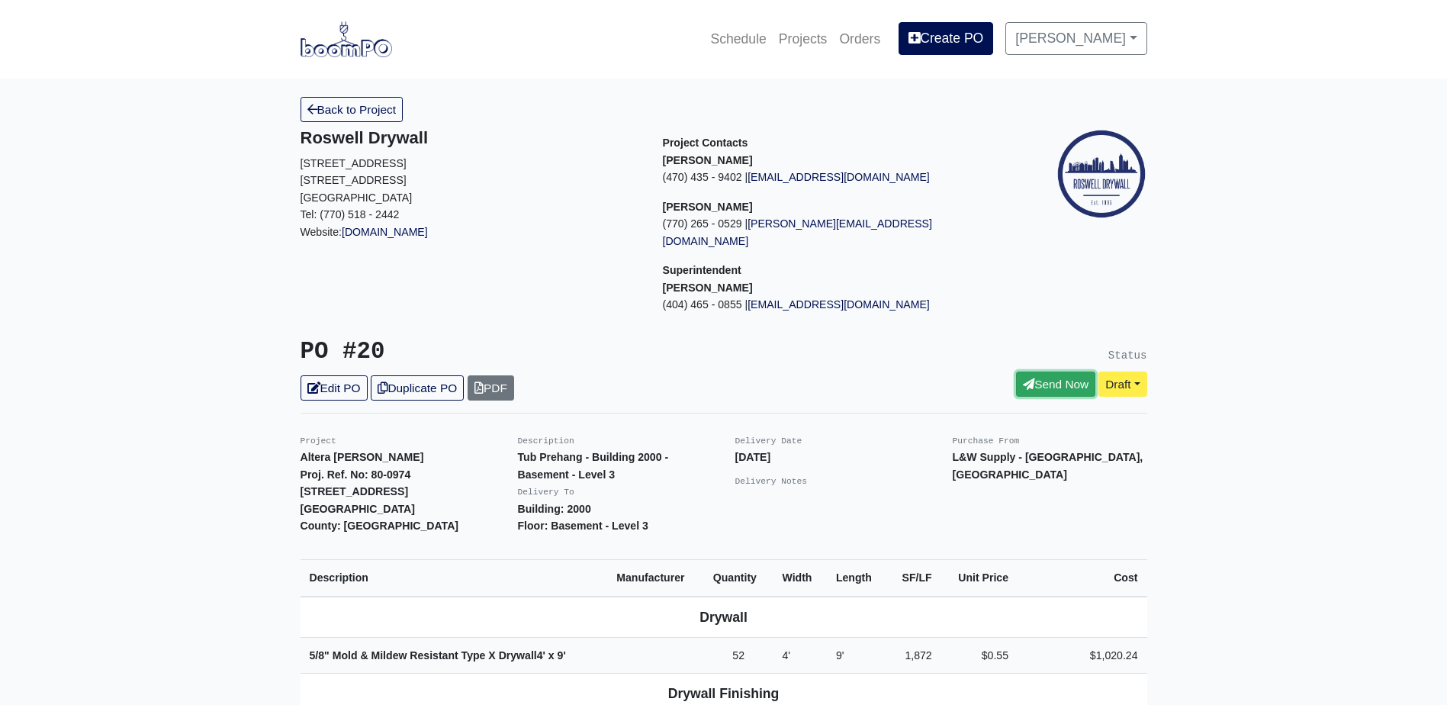
click at [1034, 371] on link "Send Now" at bounding box center [1055, 383] width 79 height 25
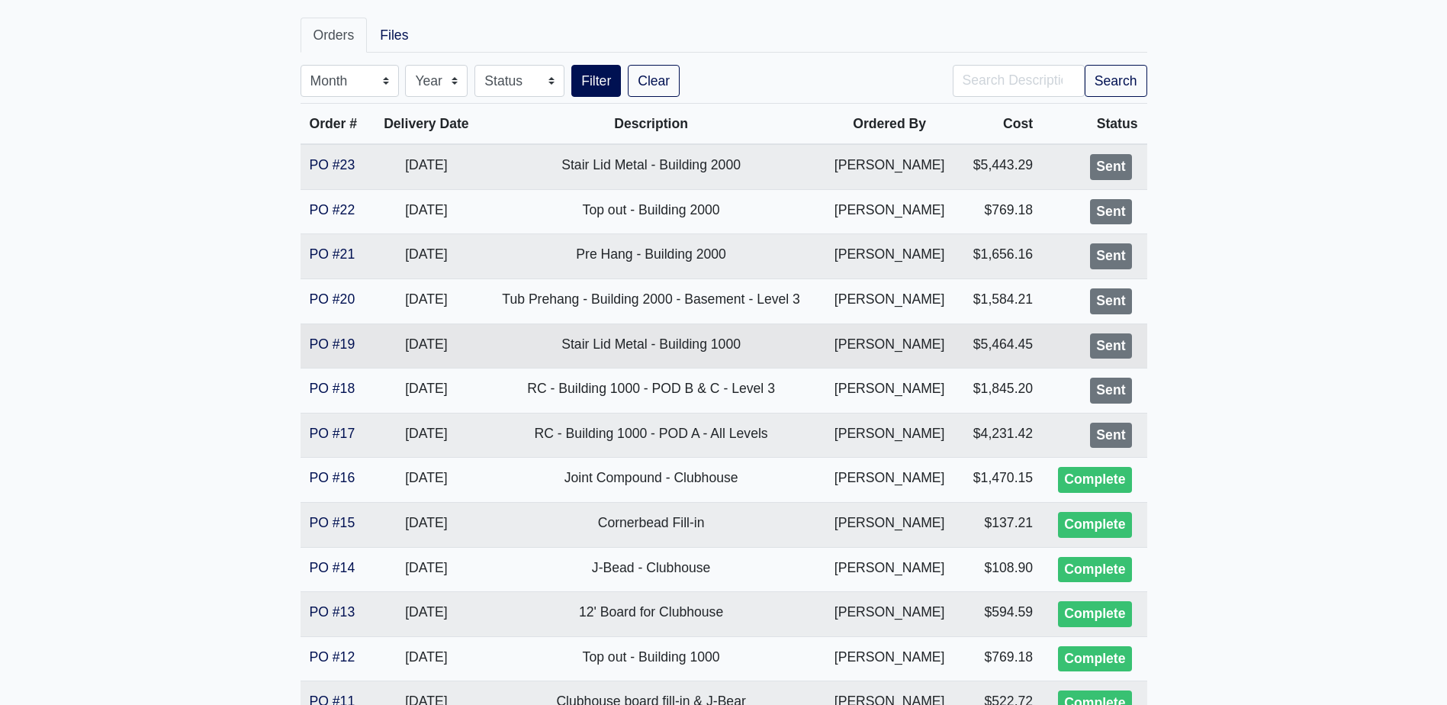
scroll to position [305, 0]
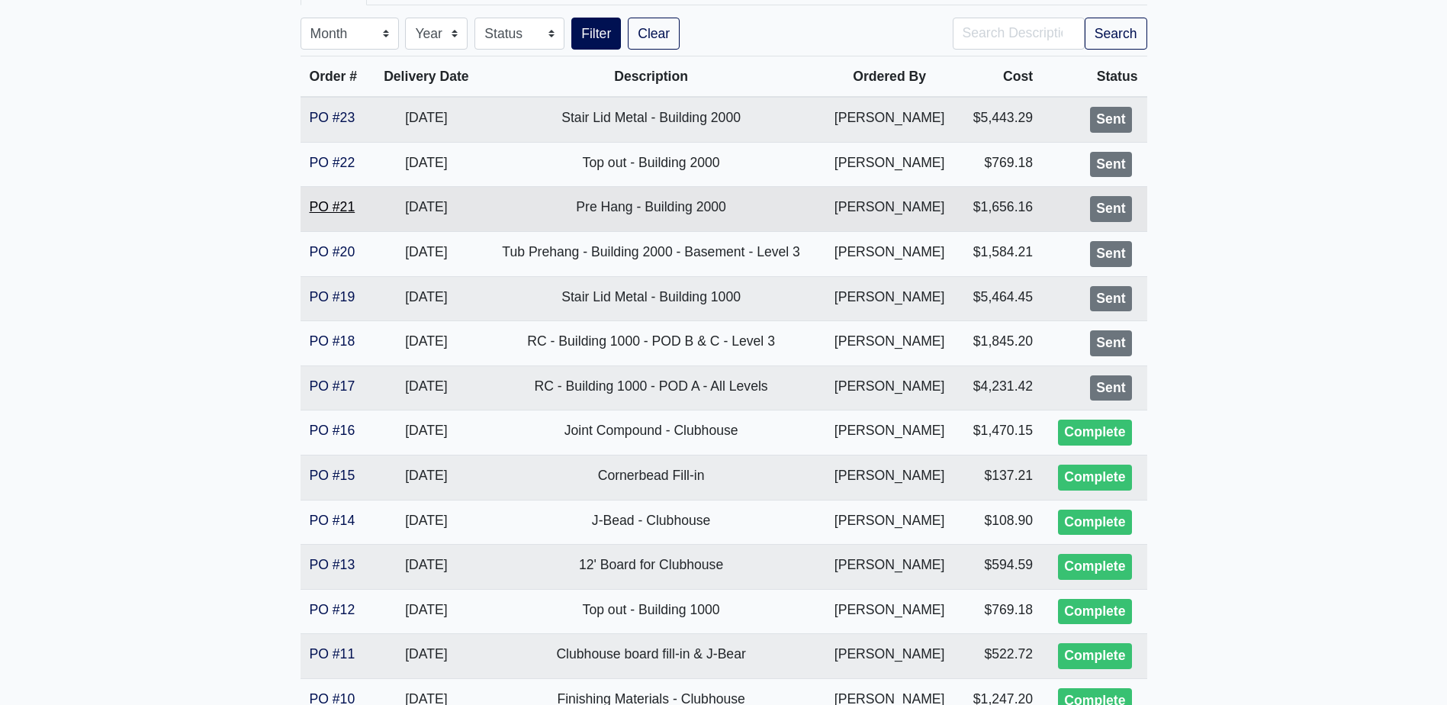
click at [343, 201] on link "PO #21" at bounding box center [333, 206] width 46 height 15
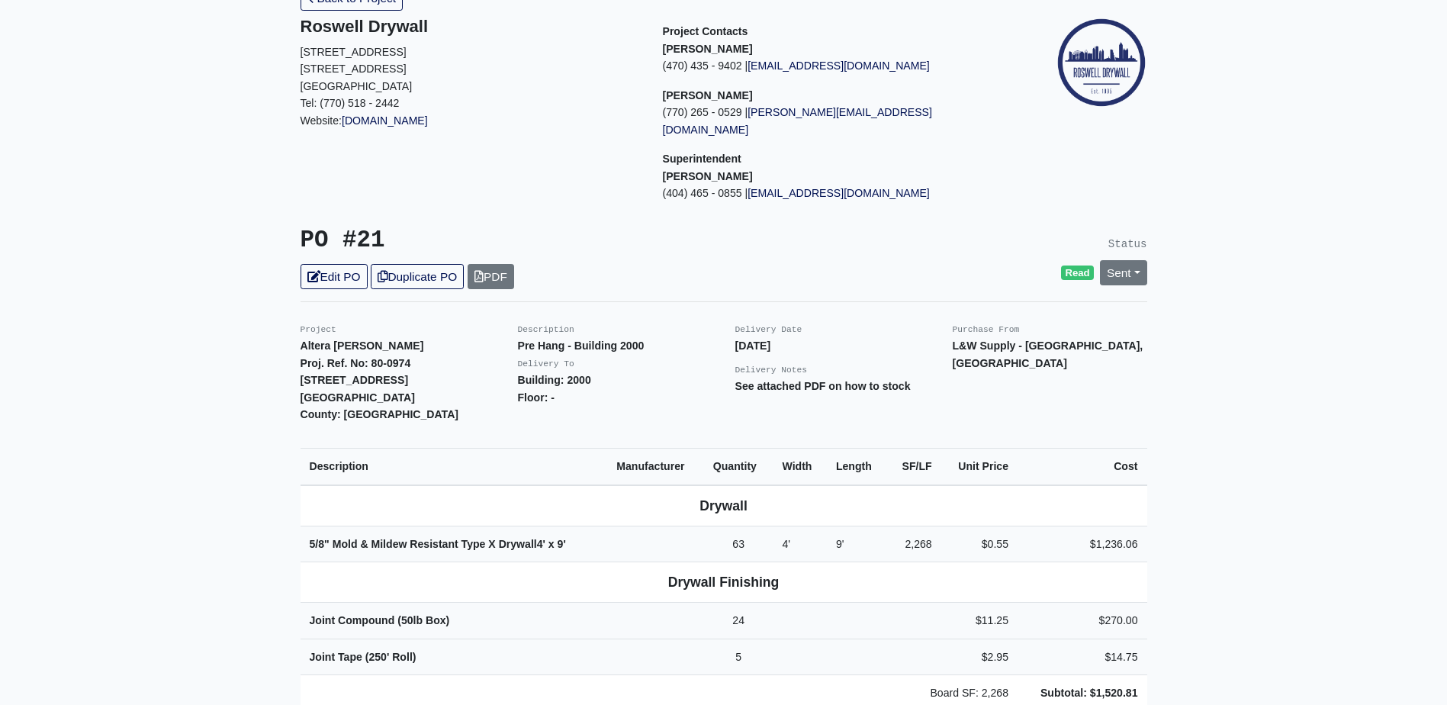
scroll to position [76, 0]
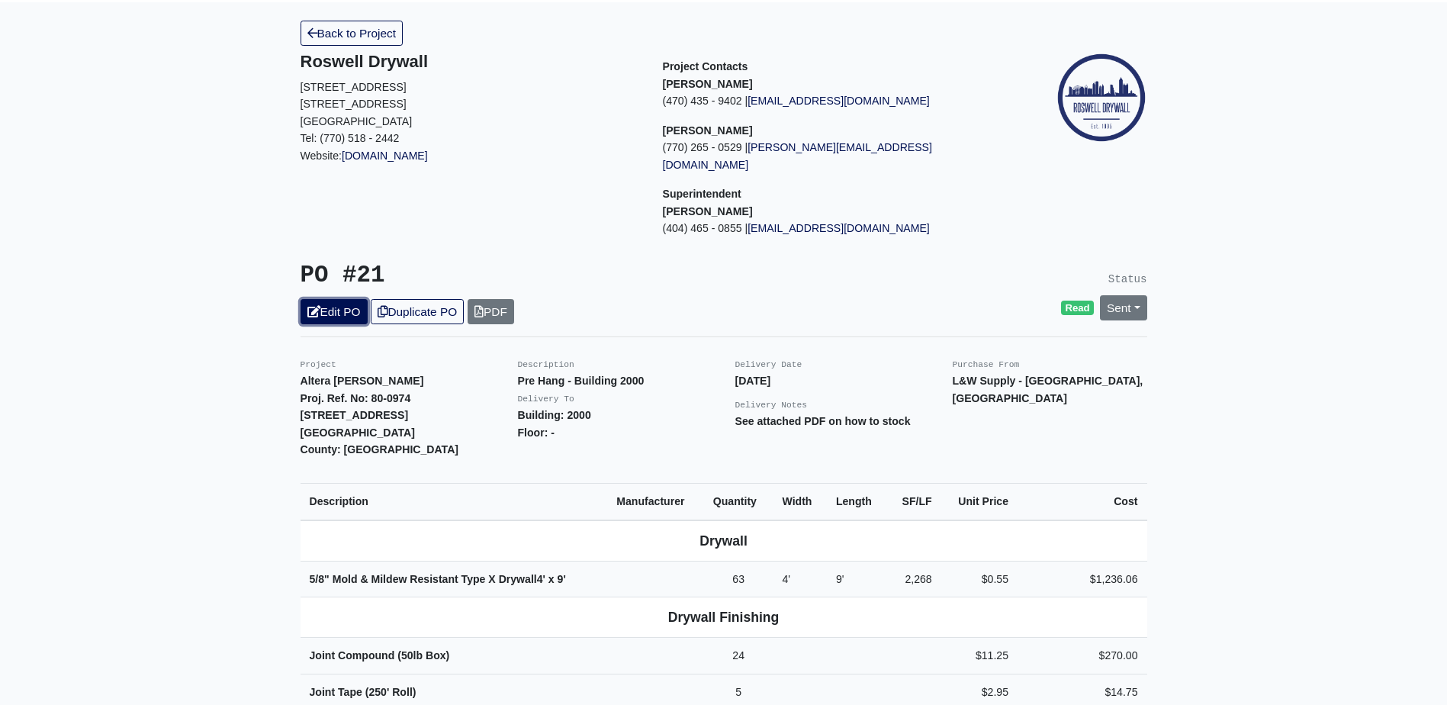
click at [352, 299] on link "Edit PO" at bounding box center [333, 311] width 67 height 25
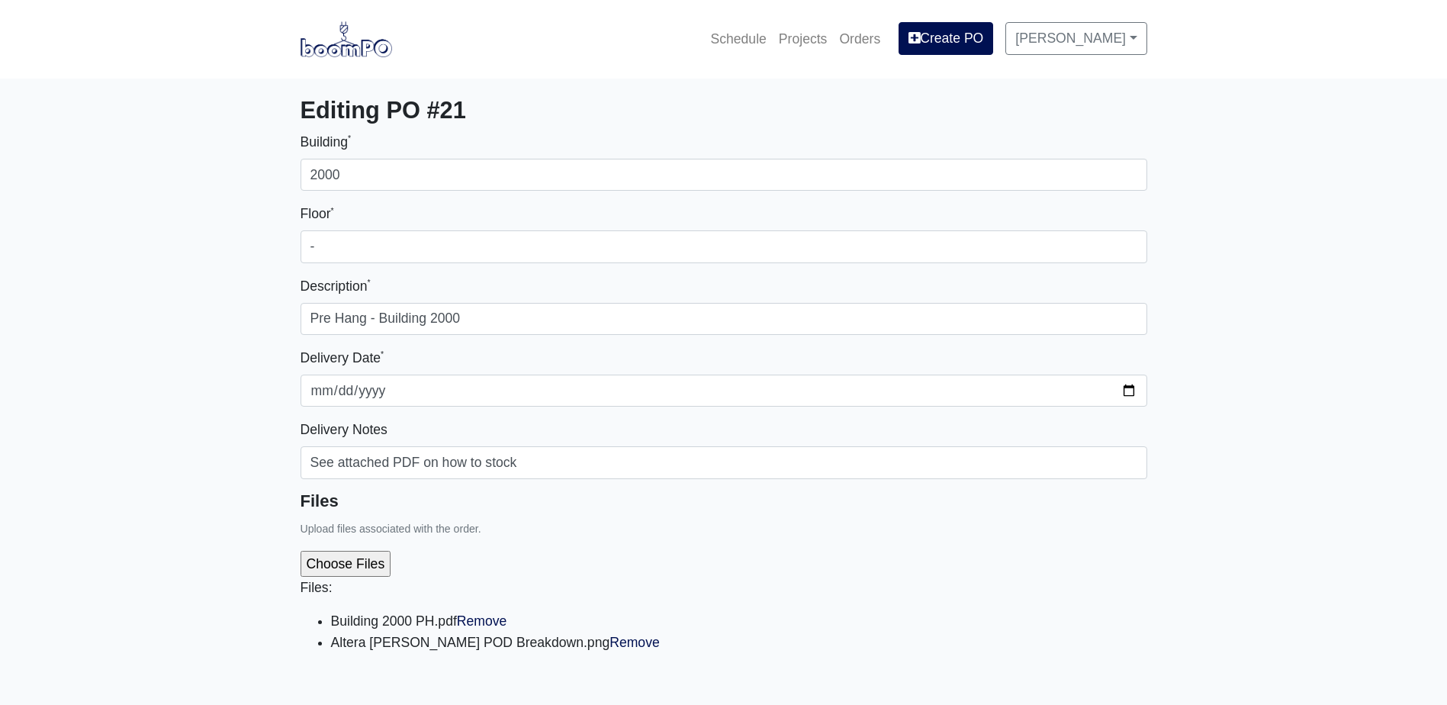
select select
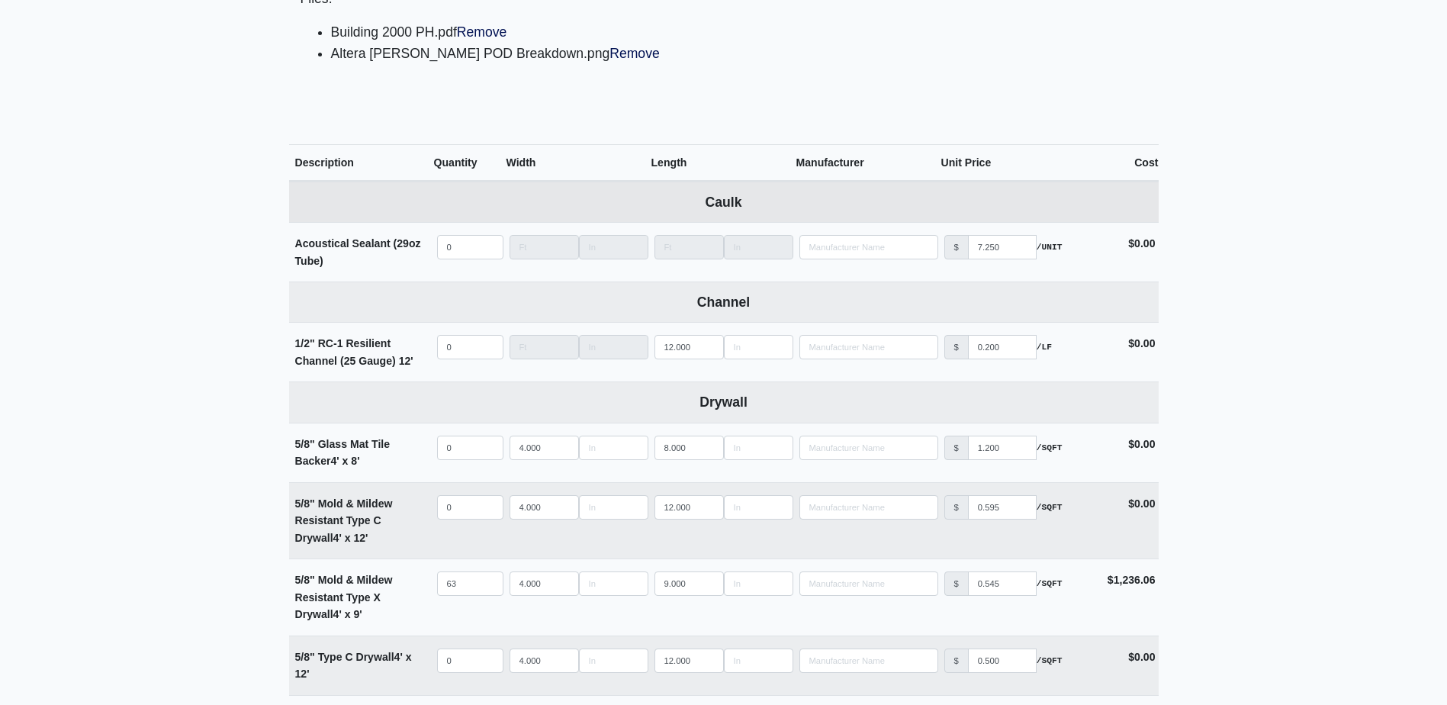
scroll to position [839, 0]
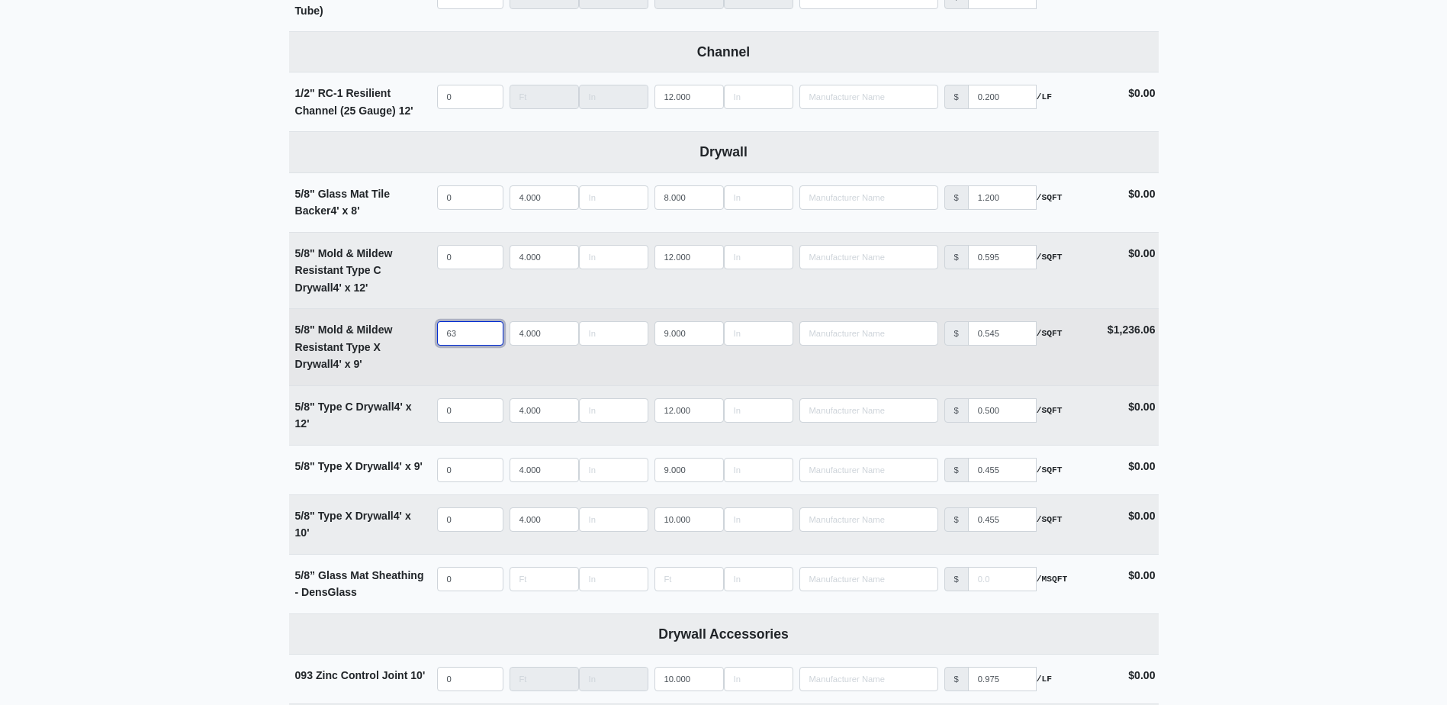
click at [469, 339] on input "63" at bounding box center [470, 333] width 66 height 24
type input "1"
select select
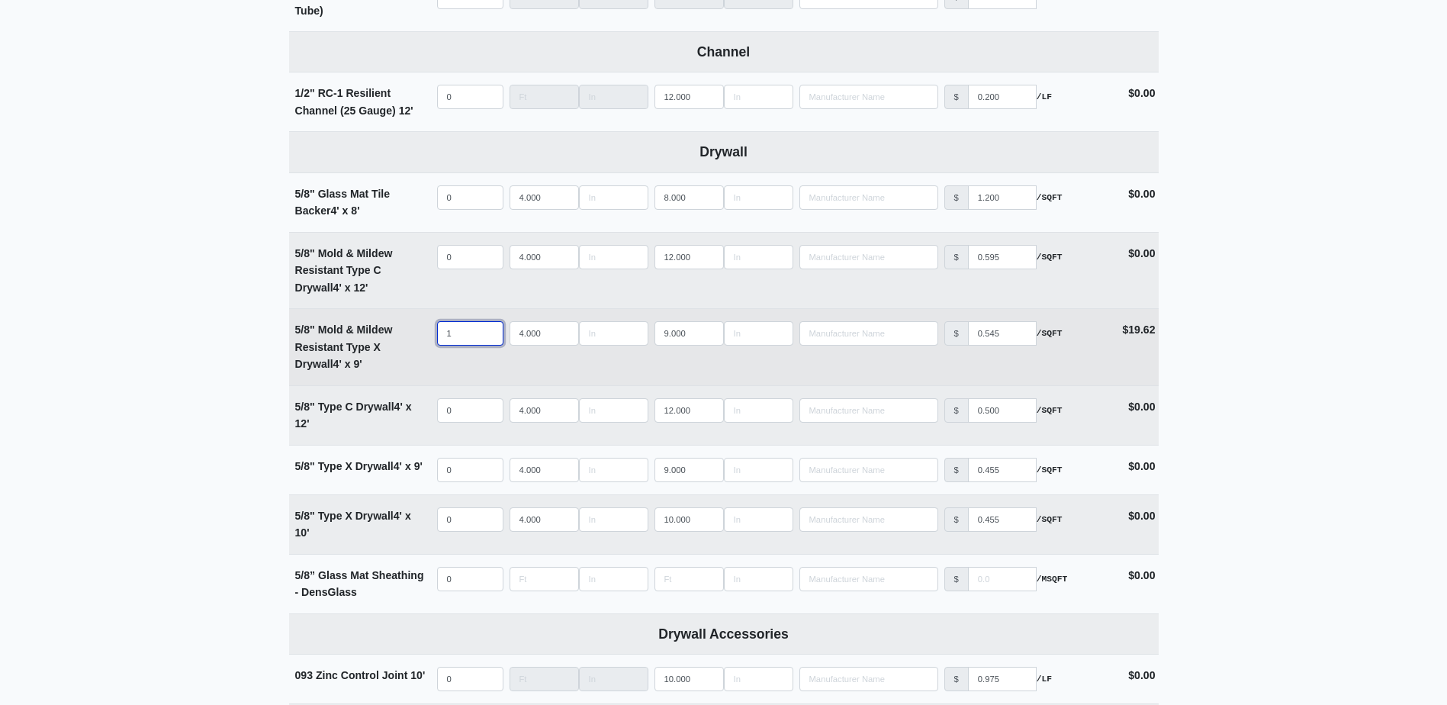
type input "13"
select select
type input "138"
select select
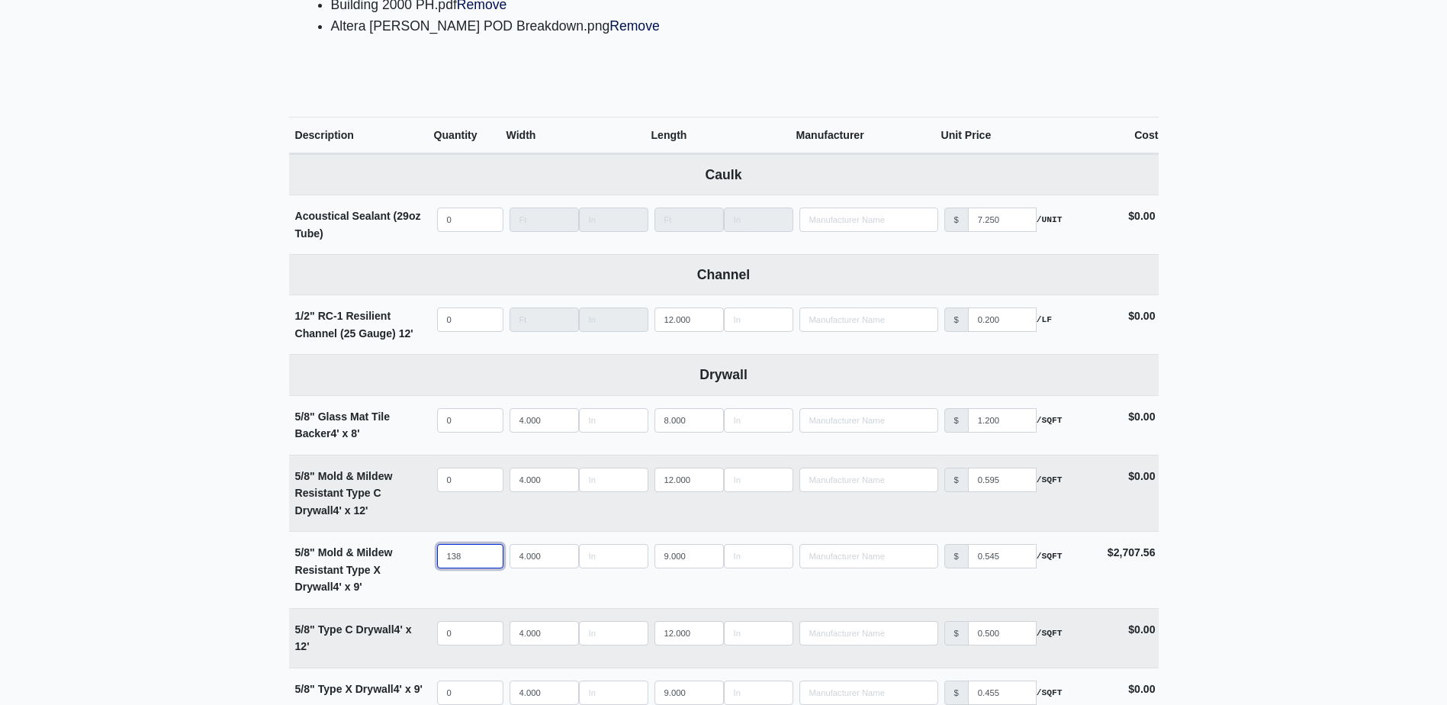
scroll to position [534, 0]
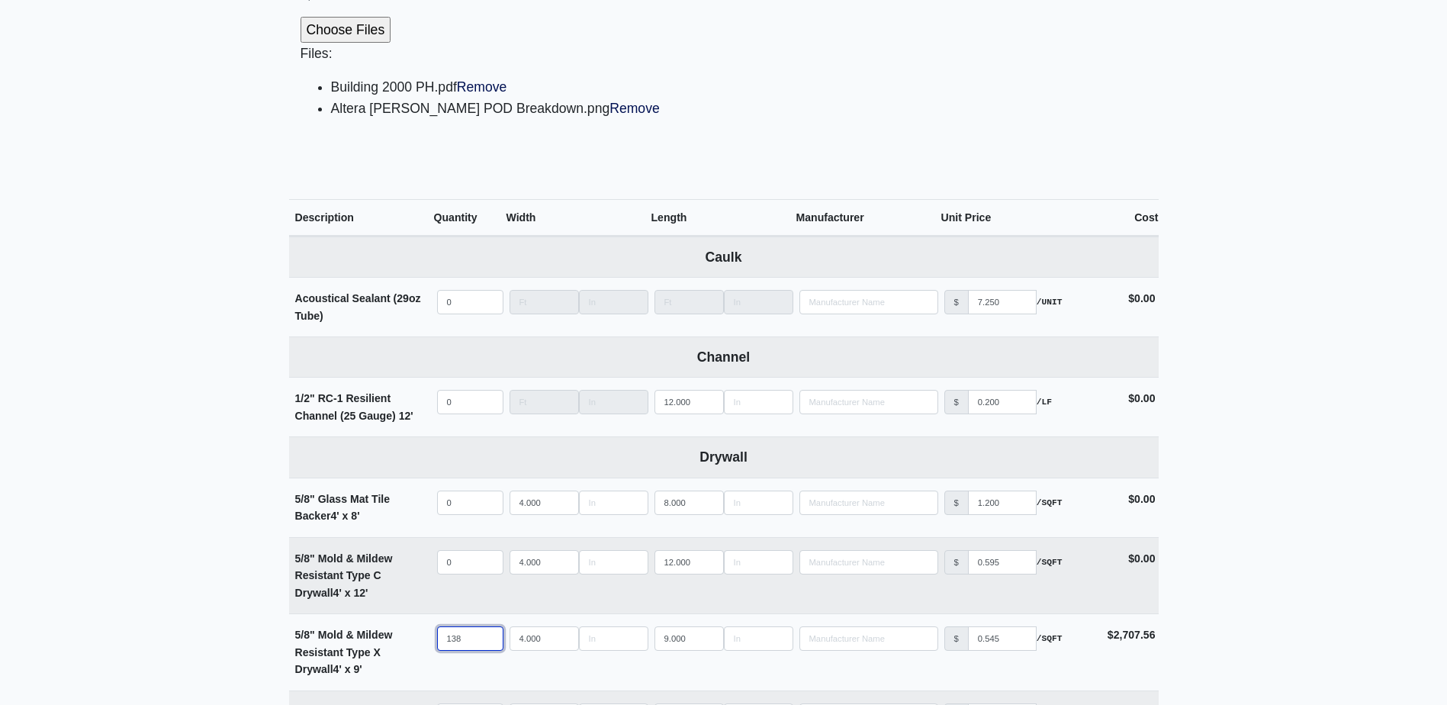
type input "138"
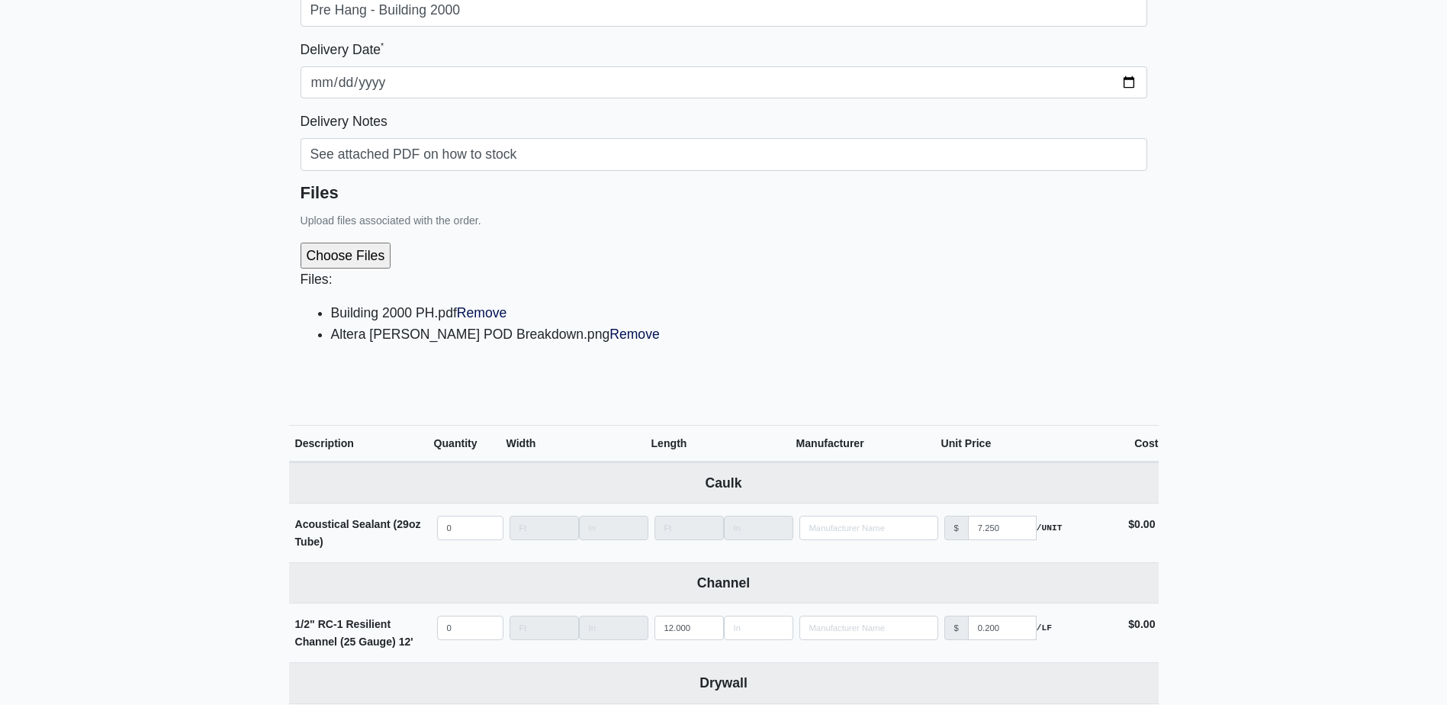
scroll to position [305, 0]
drag, startPoint x: 504, startPoint y: 313, endPoint x: 798, endPoint y: 42, distance: 399.9
click at [504, 313] on link "Remove" at bounding box center [482, 315] width 50 height 15
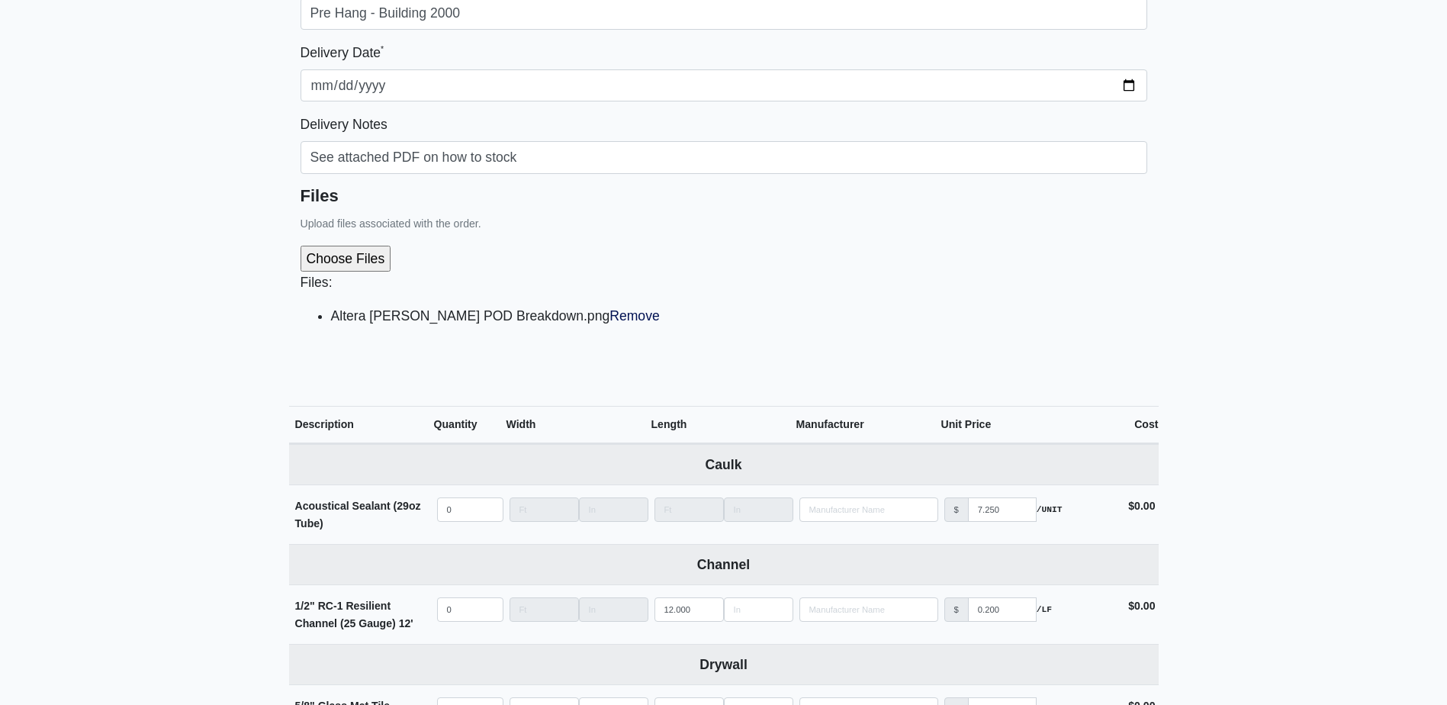
click at [358, 265] on input "file" at bounding box center [427, 259] width 254 height 26
type input "C:\fakepath\Building 2000 PH.pdf"
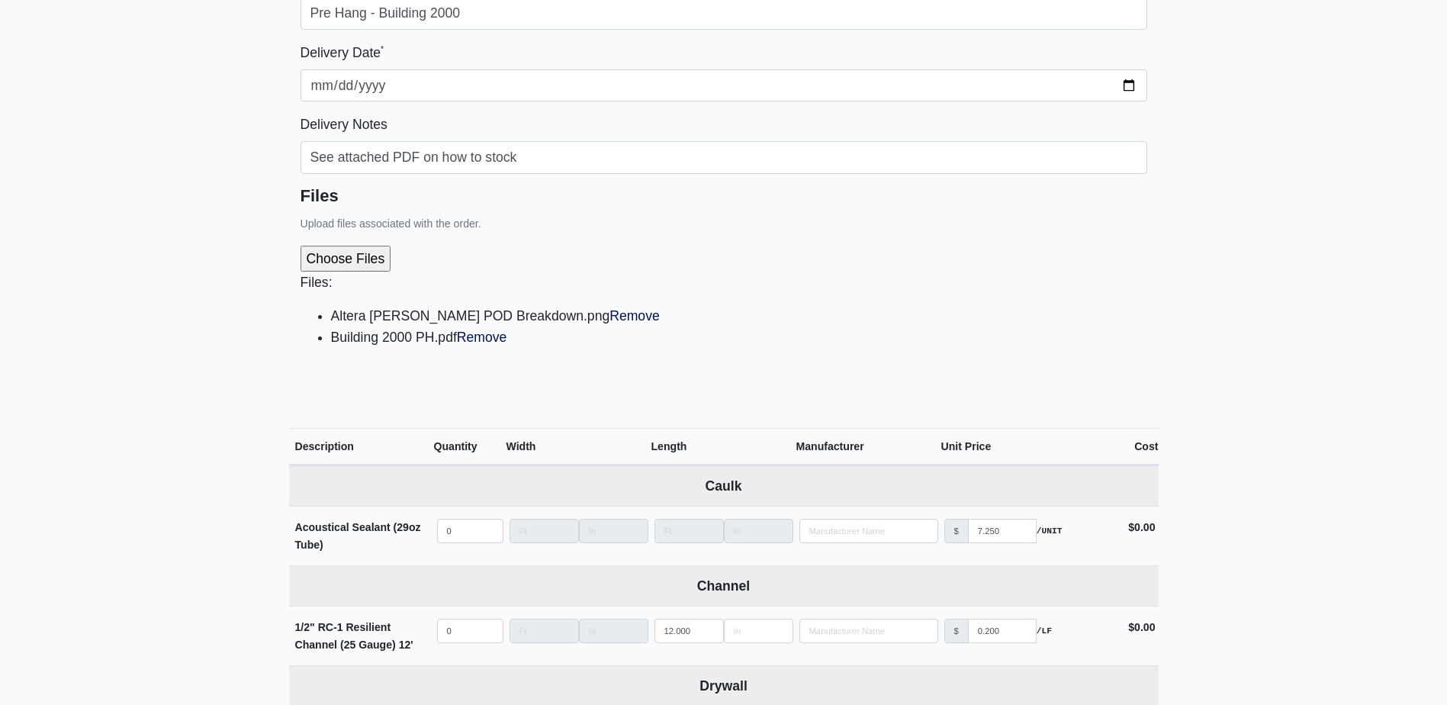
click at [827, 311] on li "Altera Ben Hill POD Breakdown.png Remove" at bounding box center [739, 315] width 816 height 21
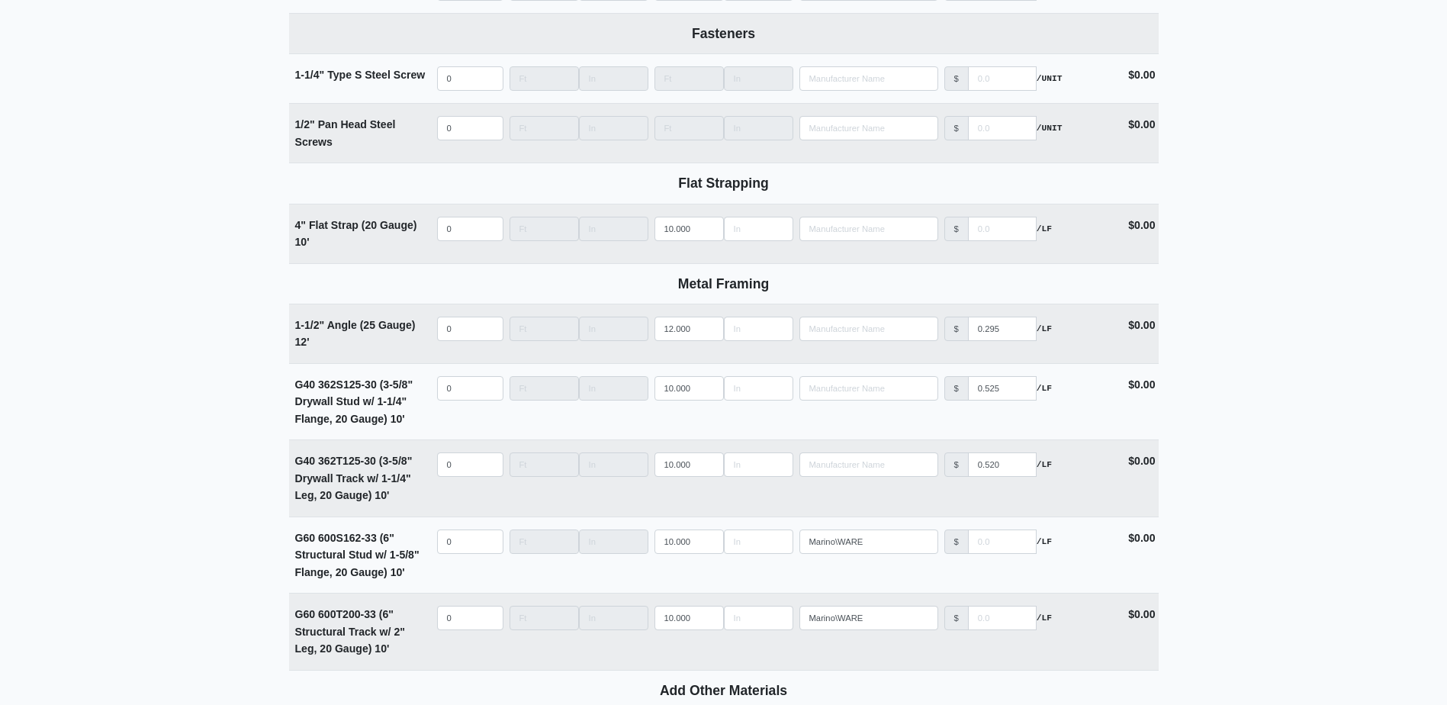
scroll to position [2184, 0]
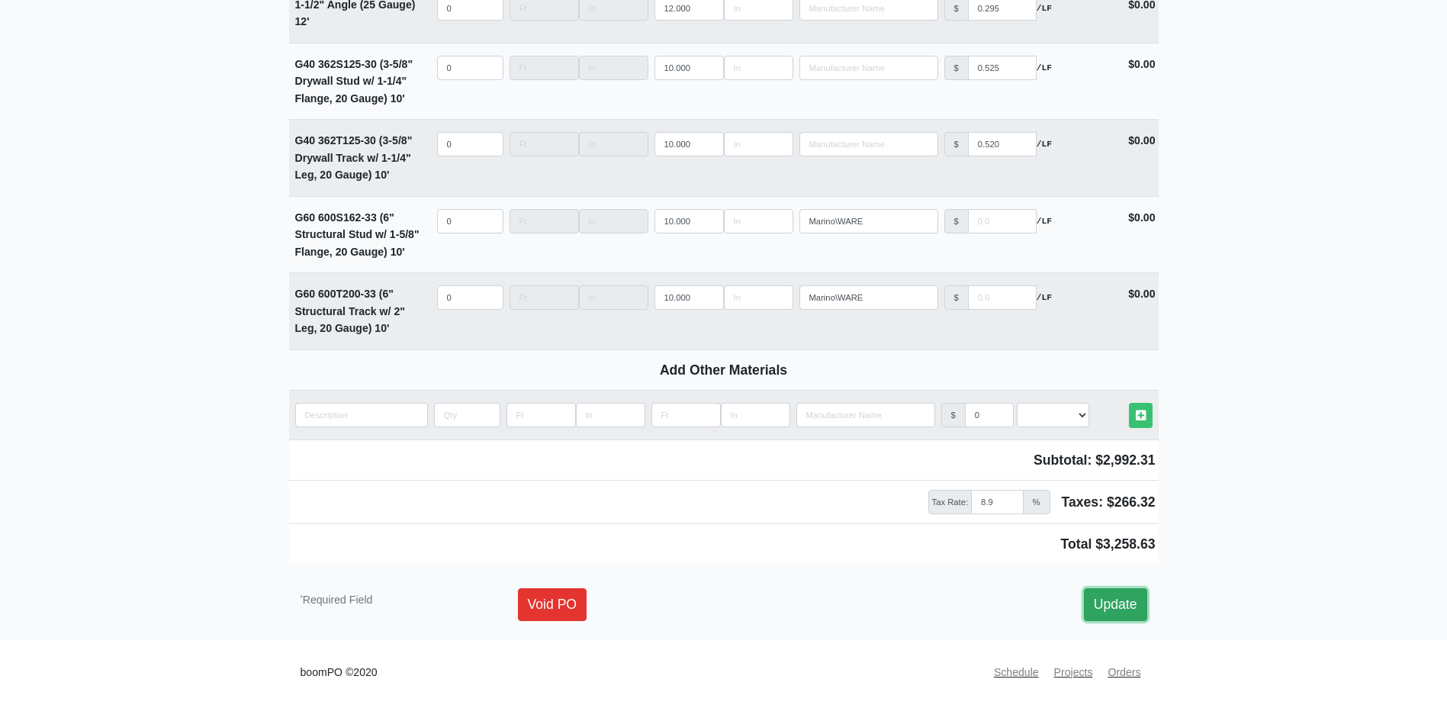
click at [1128, 604] on link "Update" at bounding box center [1115, 604] width 63 height 32
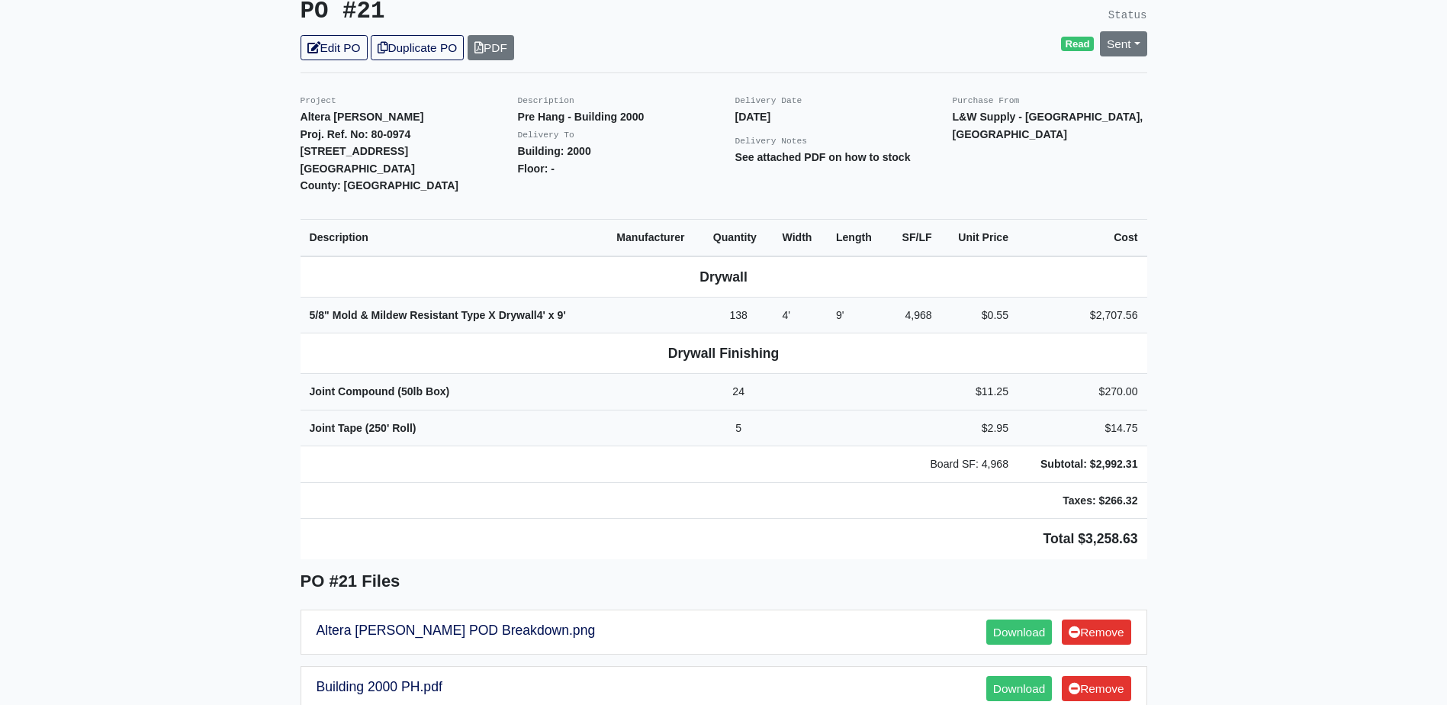
scroll to position [305, 0]
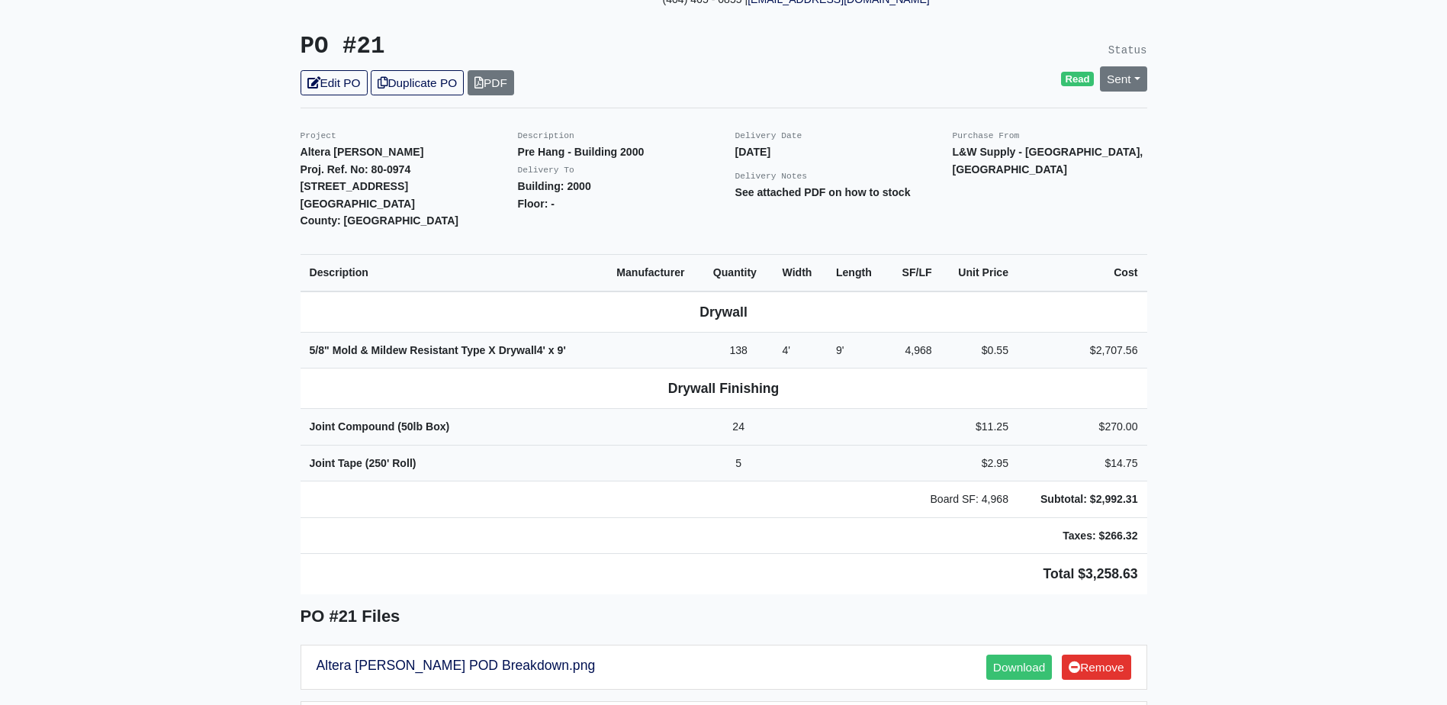
click at [1146, 143] on p "L&W Supply - [GEOGRAPHIC_DATA], [GEOGRAPHIC_DATA]" at bounding box center [1050, 160] width 194 height 34
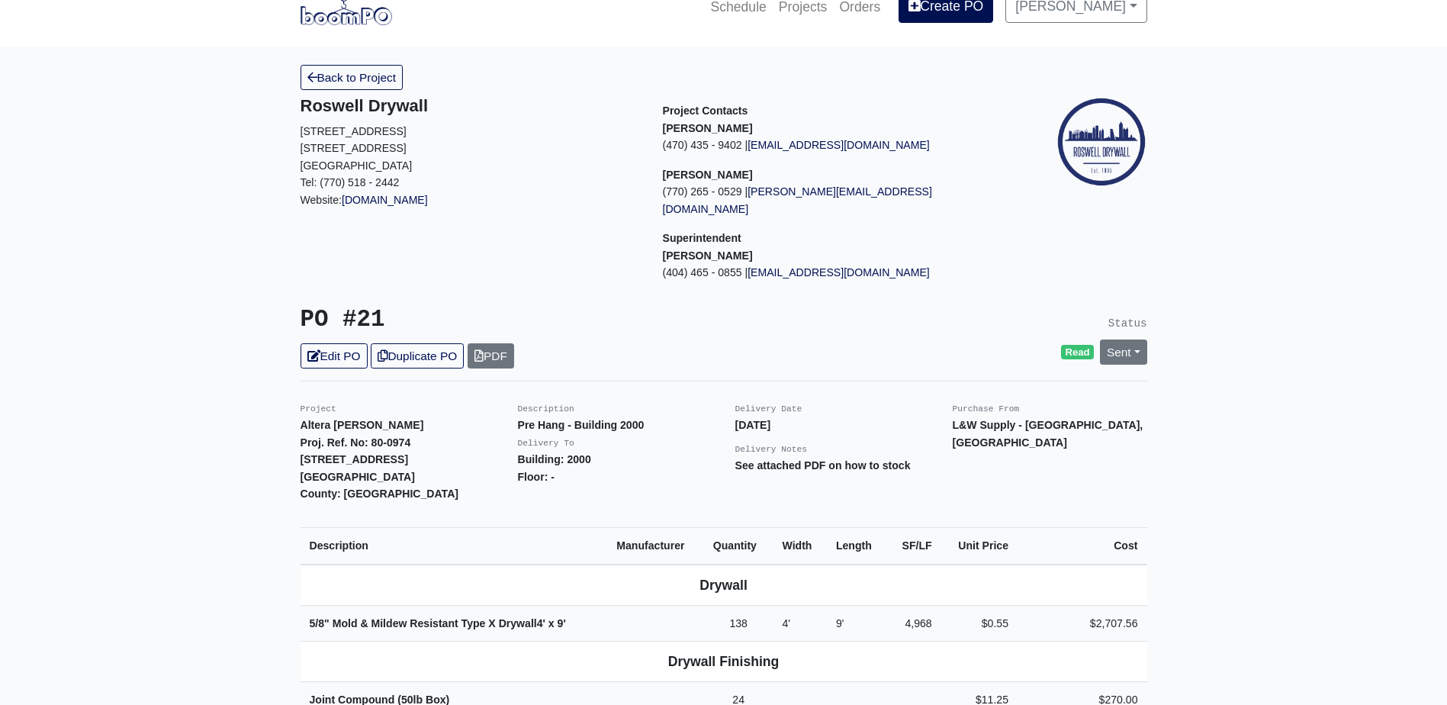
scroll to position [0, 0]
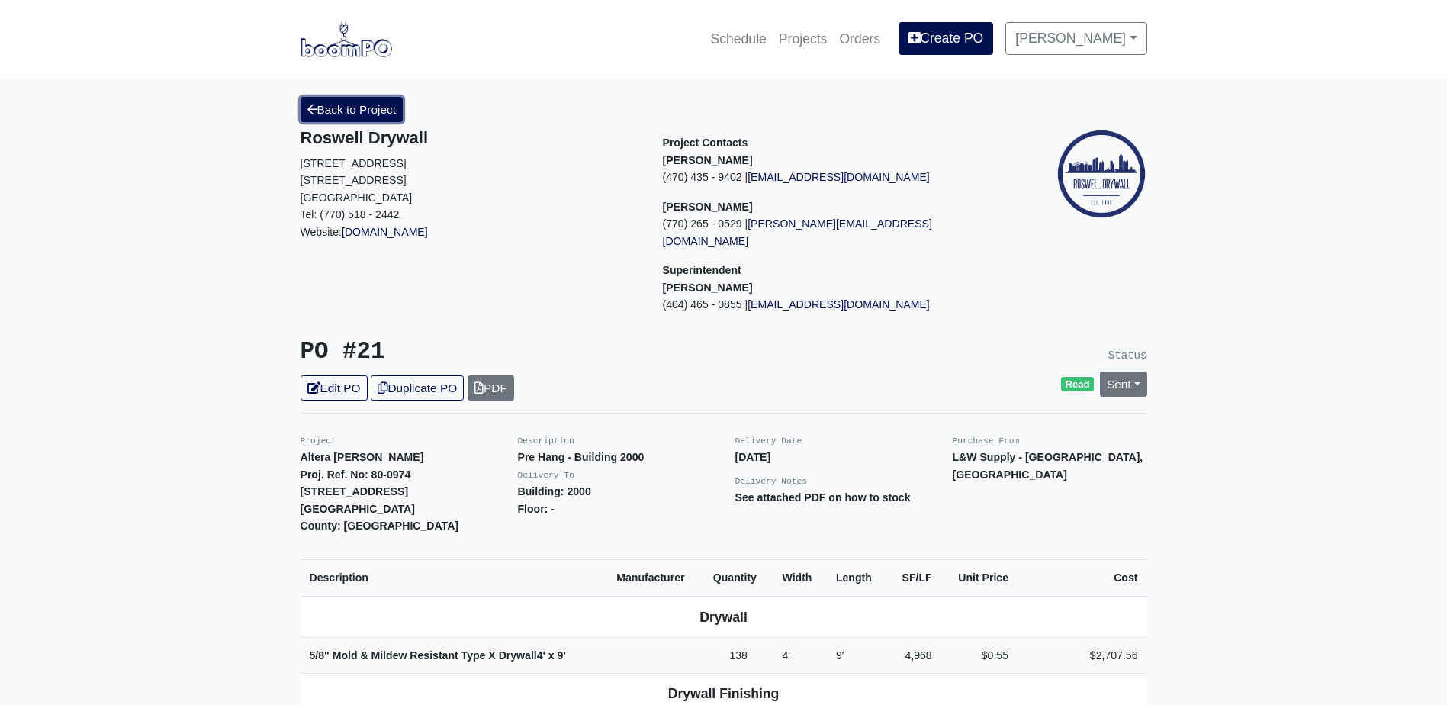
click at [370, 111] on link "Back to Project" at bounding box center [351, 109] width 103 height 25
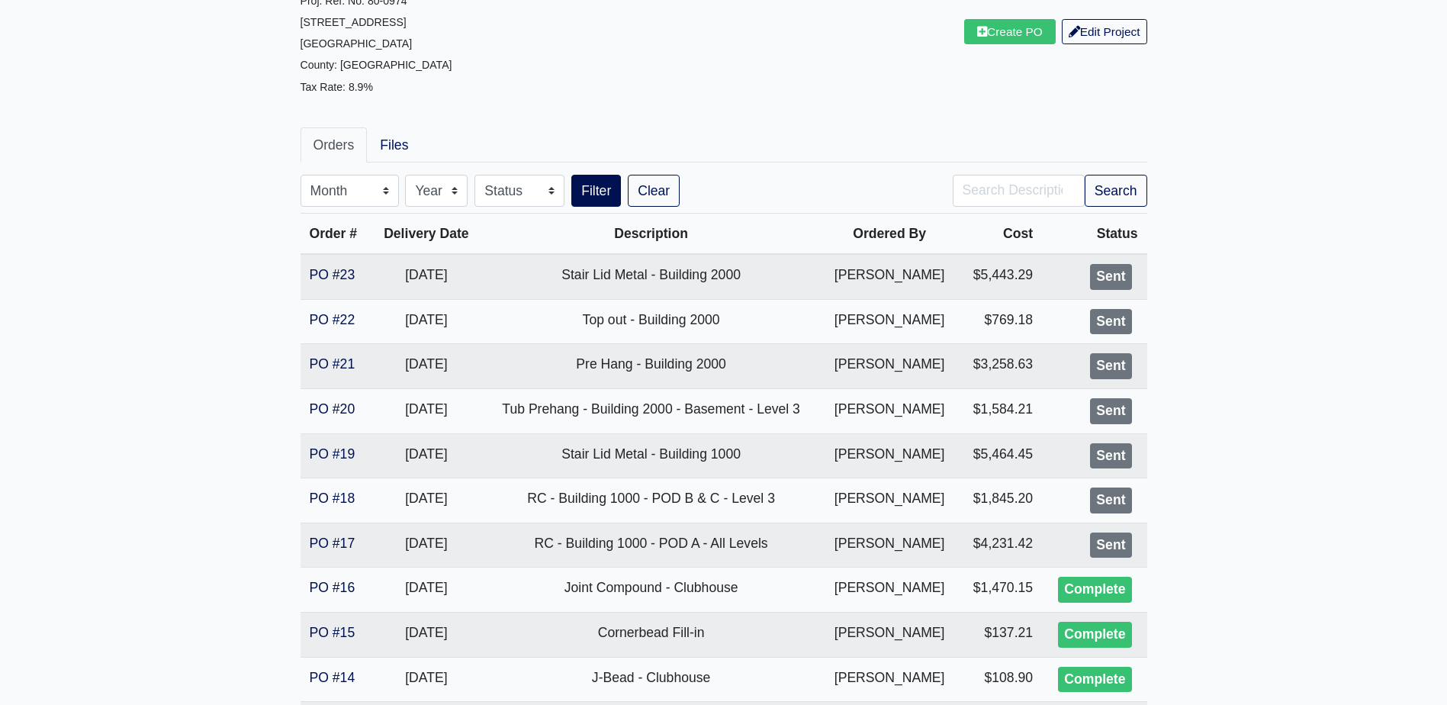
scroll to position [229, 0]
